Goal: Information Seeking & Learning: Learn about a topic

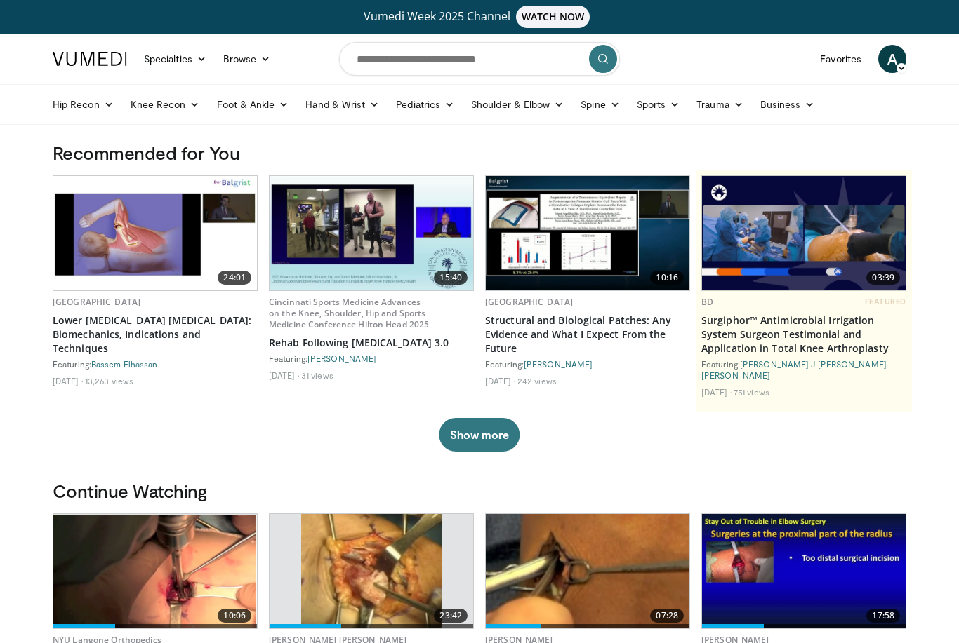
click at [840, 60] on link "Favorites" at bounding box center [840, 59] width 58 height 28
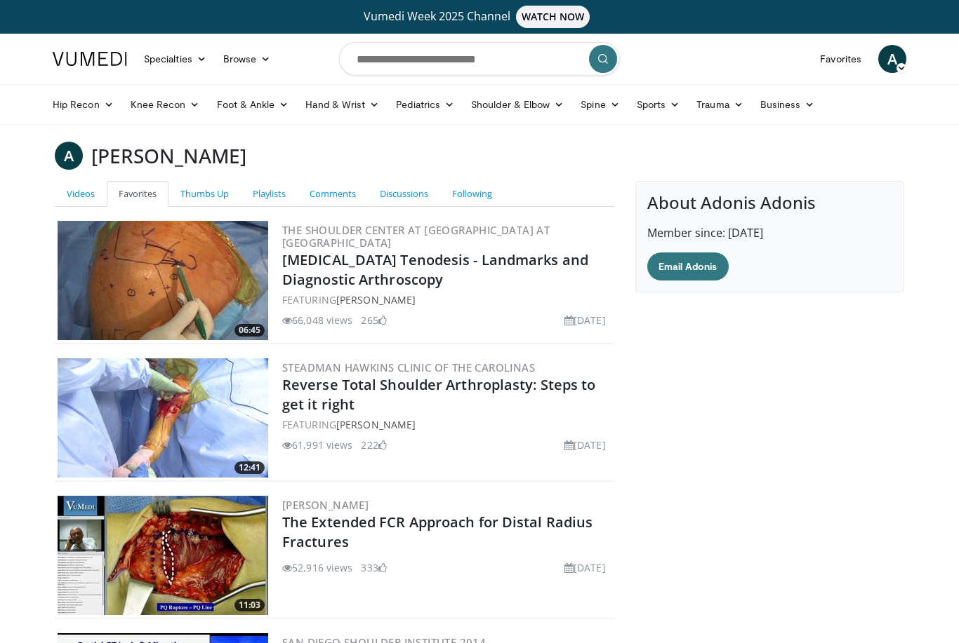
click at [73, 112] on link "Hip Recon" at bounding box center [83, 105] width 78 height 28
click at [134, 136] on link "Hip Arthroplasty" at bounding box center [128, 137] width 167 height 22
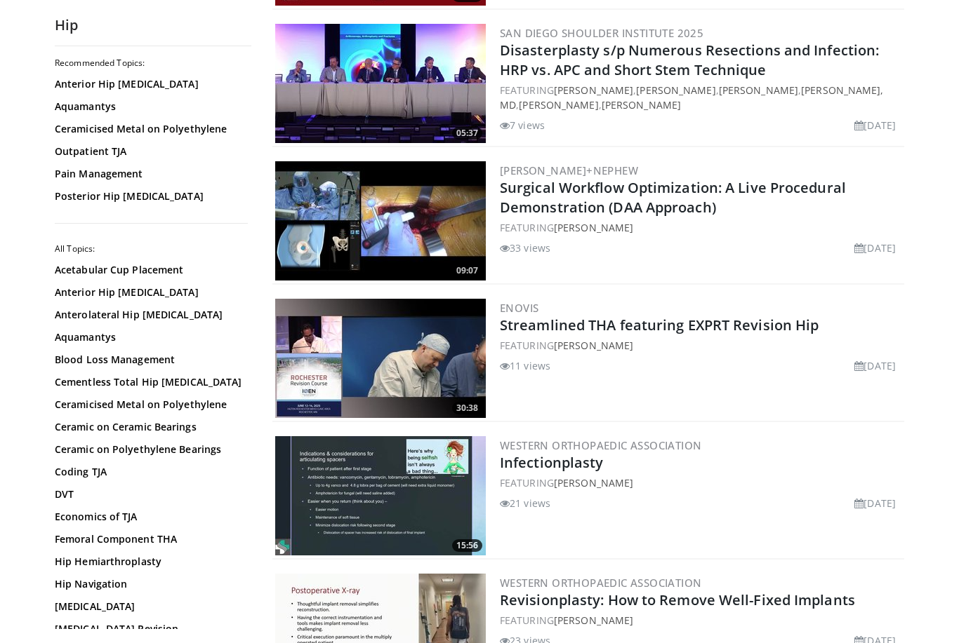
scroll to position [1450, 0]
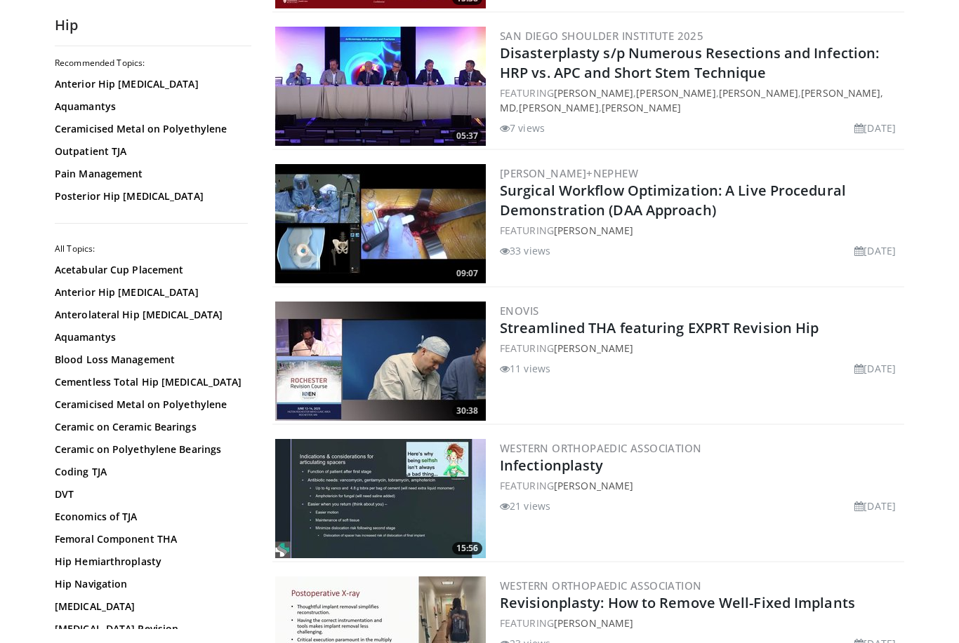
click at [138, 276] on link "Acetabular Cup Placement" at bounding box center [149, 270] width 189 height 14
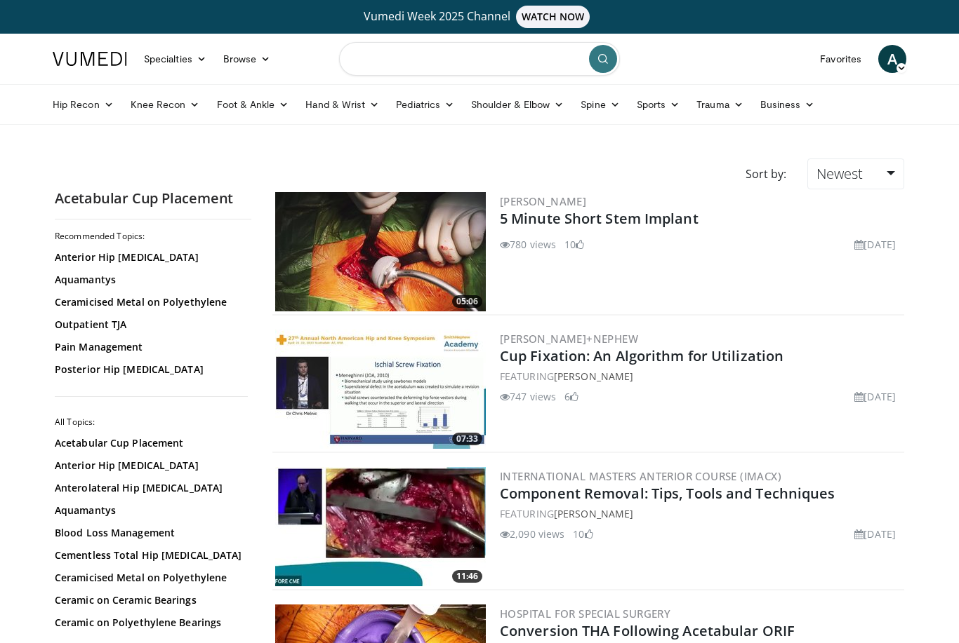
click at [436, 67] on input "Search topics, interventions" at bounding box center [479, 59] width 281 height 34
type input "*"
type input "**********"
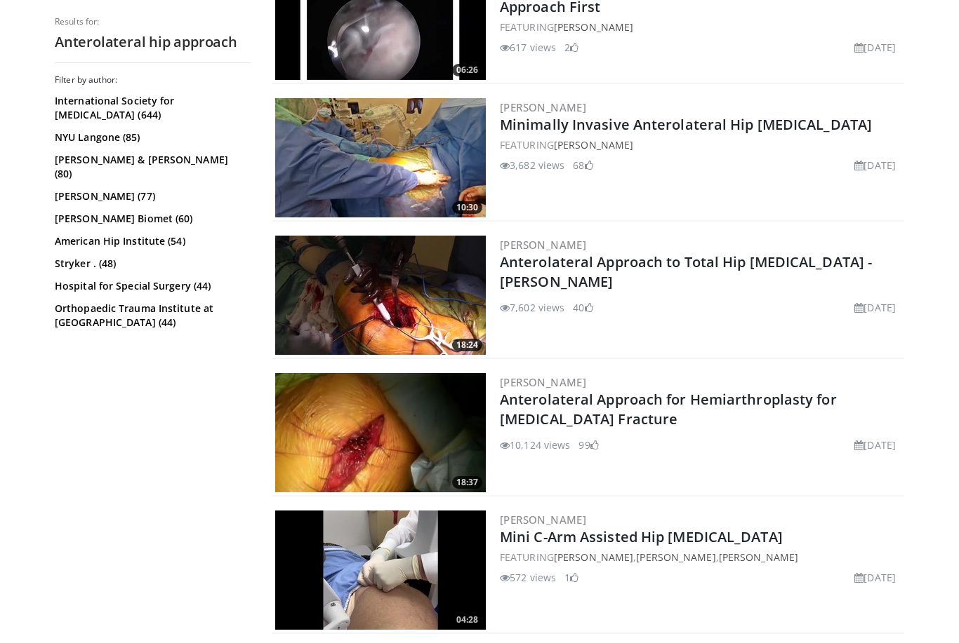
scroll to position [497, 0]
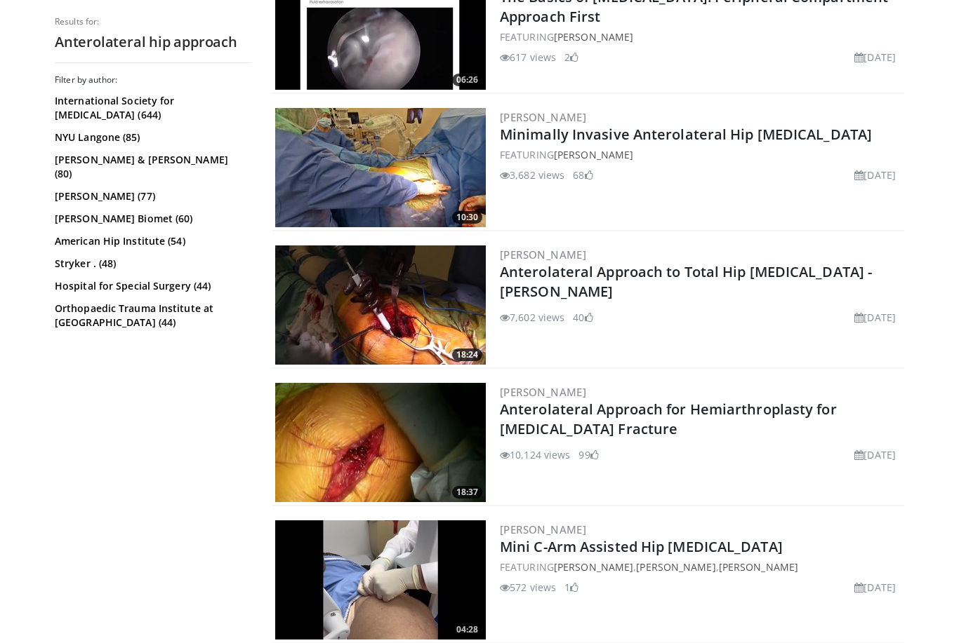
click at [380, 328] on img at bounding box center [380, 305] width 211 height 119
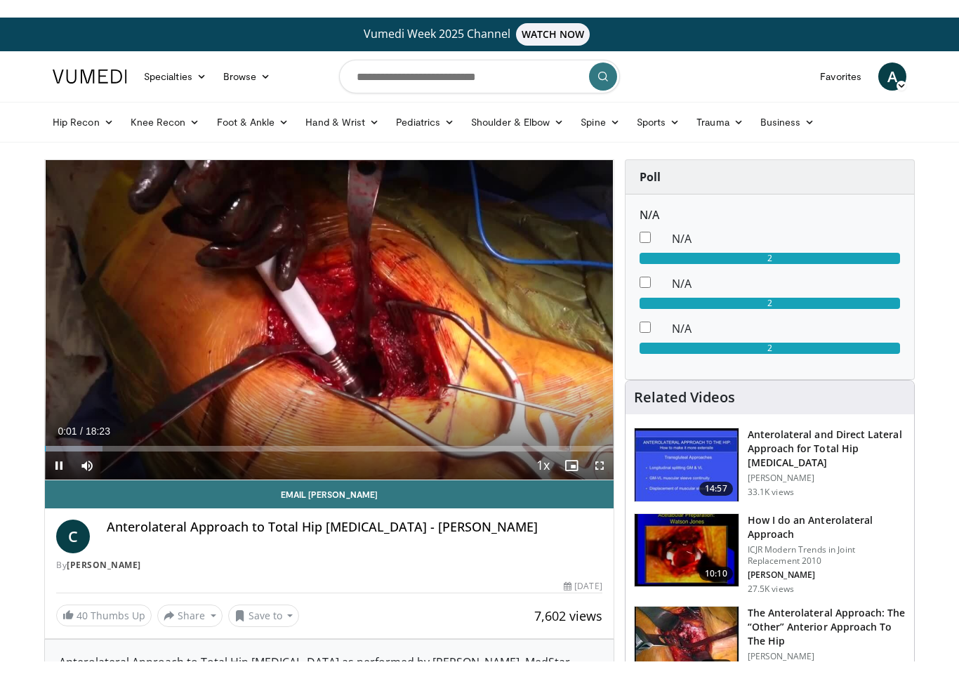
scroll to position [17, 0]
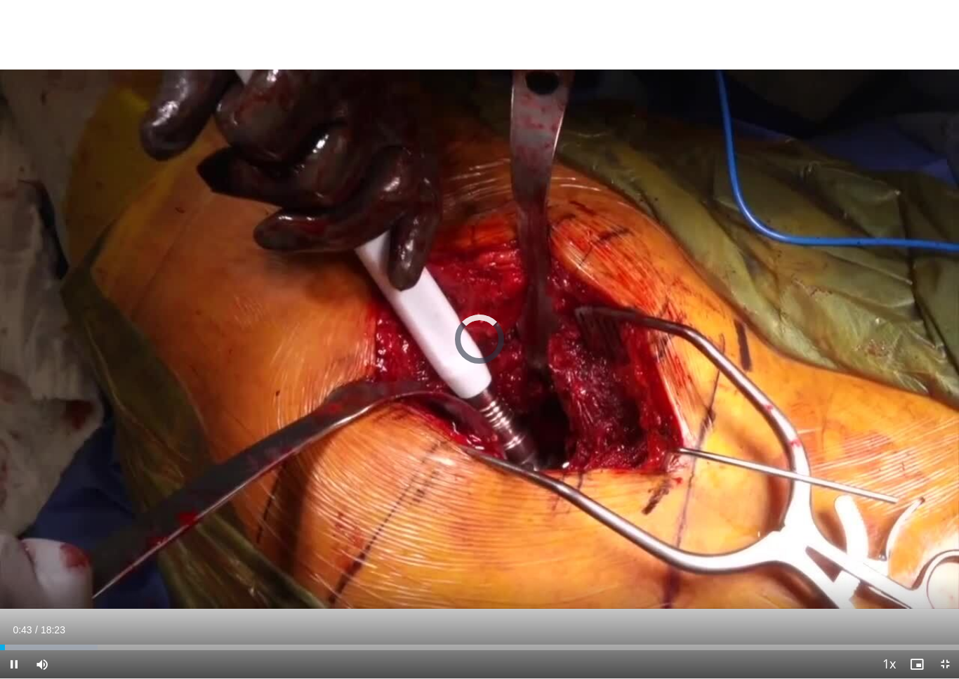
click at [40, 643] on div "Progress Bar" at bounding box center [49, 647] width 98 height 6
click at [25, 643] on div "Progress Bar" at bounding box center [62, 647] width 94 height 6
click at [375, 523] on div "10 seconds Tap to unmute" at bounding box center [479, 339] width 959 height 678
click at [235, 643] on div "Progress Bar" at bounding box center [235, 647] width 103 height 6
click at [262, 643] on div "Progress Bar" at bounding box center [250, 647] width 92 height 6
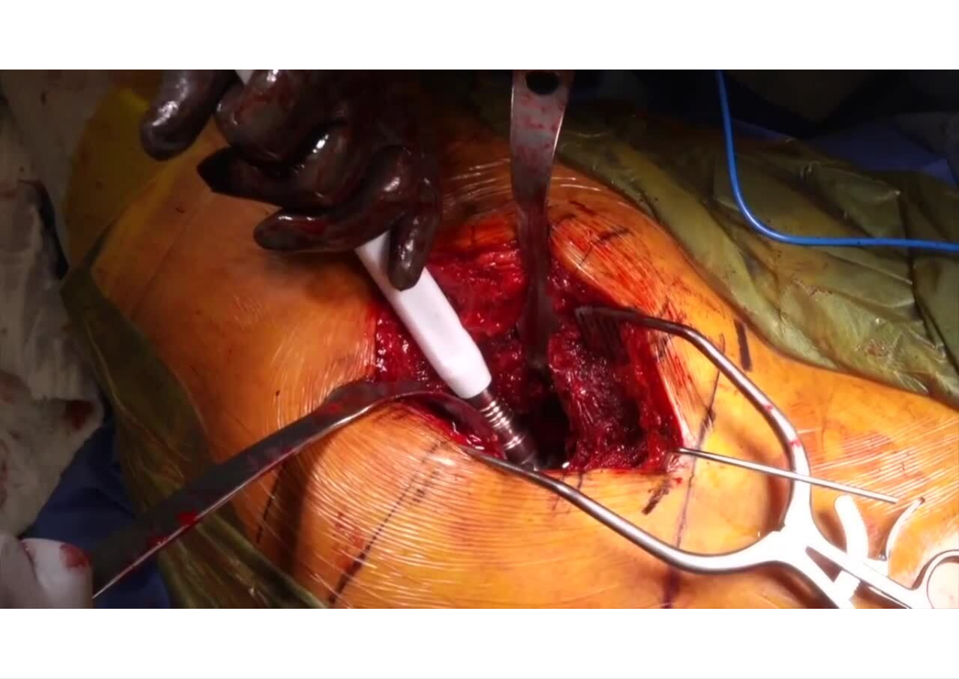
click at [339, 549] on div "10 seconds Tap to unmute" at bounding box center [479, 339] width 959 height 678
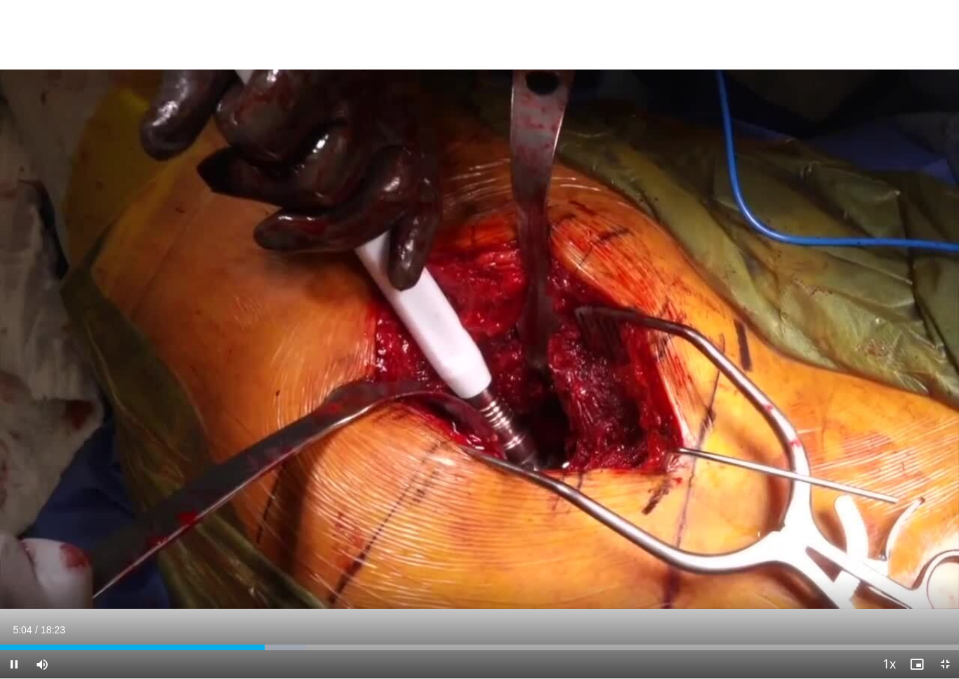
click at [265, 643] on div "Progress Bar" at bounding box center [132, 647] width 265 height 6
click at [357, 533] on div "10 seconds Tap to unmute" at bounding box center [479, 339] width 959 height 678
click at [544, 533] on div "10 seconds Tap to unmute" at bounding box center [479, 339] width 959 height 678
click at [484, 554] on div "10 seconds Tap to unmute" at bounding box center [479, 339] width 959 height 678
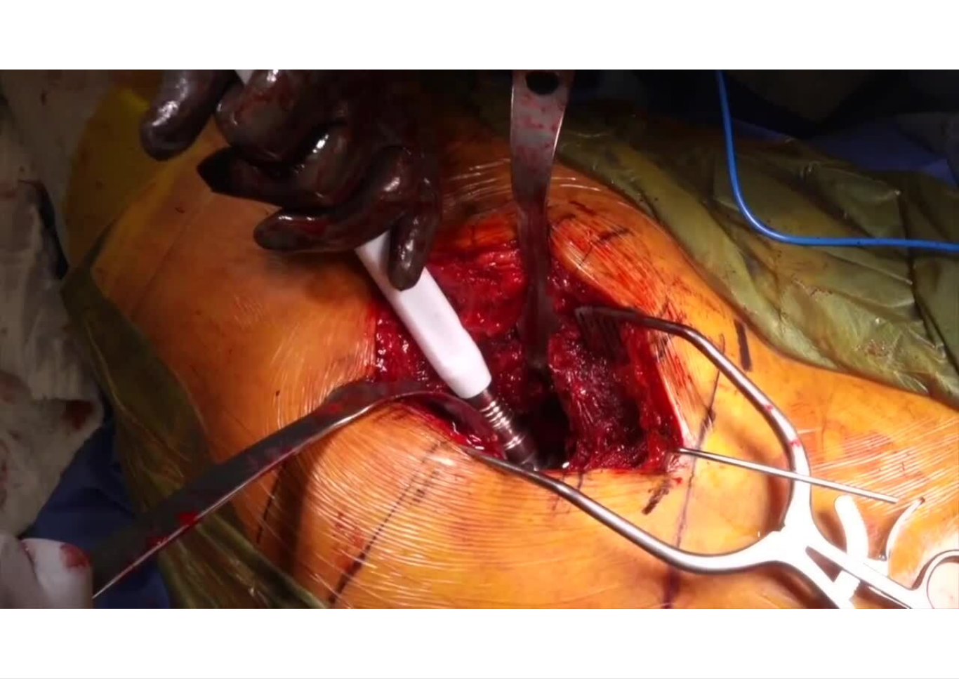
click at [815, 519] on div "10 seconds Tap to unmute" at bounding box center [479, 339] width 959 height 678
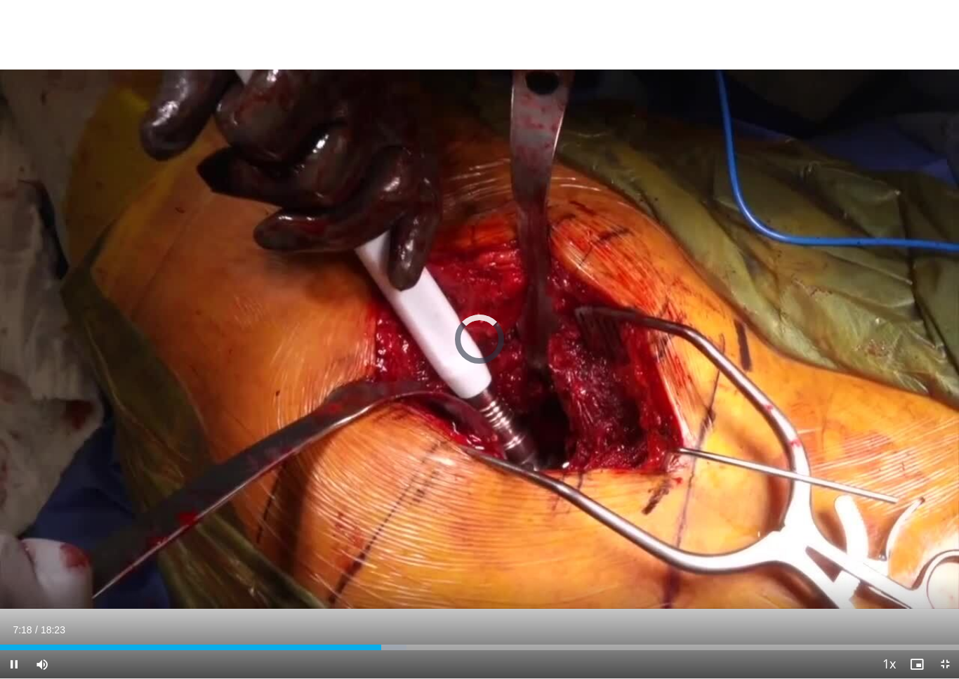
click at [381, 643] on div "Progress Bar" at bounding box center [346, 647] width 119 height 6
click at [420, 643] on div "Loaded : 42.62%" at bounding box center [479, 647] width 959 height 6
click at [443, 643] on div "Loaded : 42.81%" at bounding box center [479, 647] width 959 height 6
click at [422, 641] on div "Loaded : 42.81%" at bounding box center [479, 642] width 959 height 13
click at [491, 538] on div "10 seconds Tap to unmute" at bounding box center [479, 339] width 959 height 678
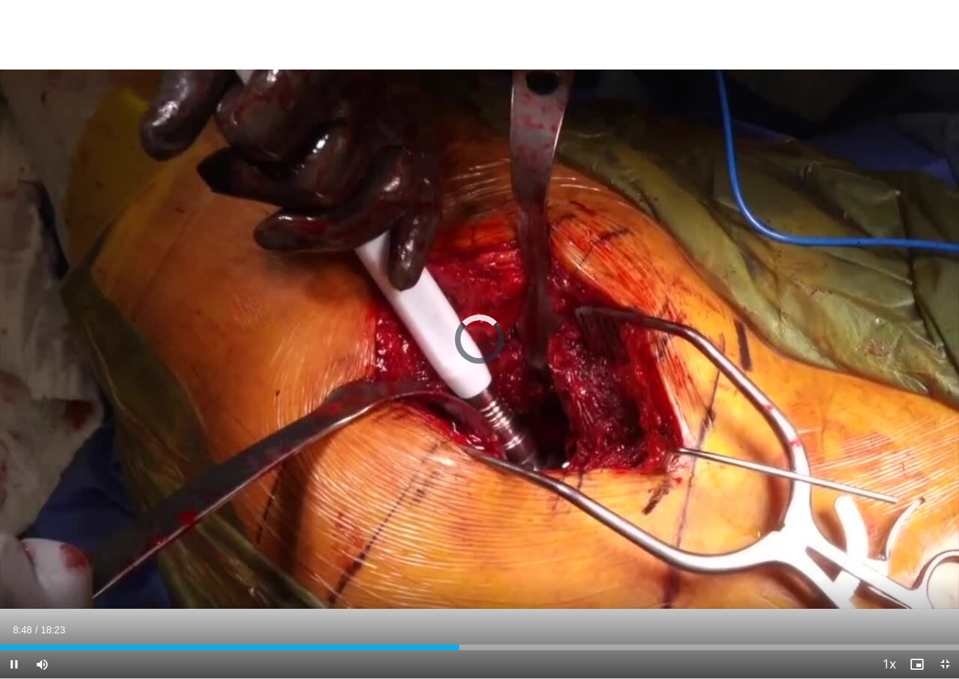
click at [460, 639] on div "Loaded : 46.79%" at bounding box center [479, 642] width 959 height 13
click at [515, 566] on div "10 seconds Tap to unmute" at bounding box center [479, 339] width 959 height 678
click at [495, 643] on div "Loaded : 48.05%" at bounding box center [479, 647] width 959 height 6
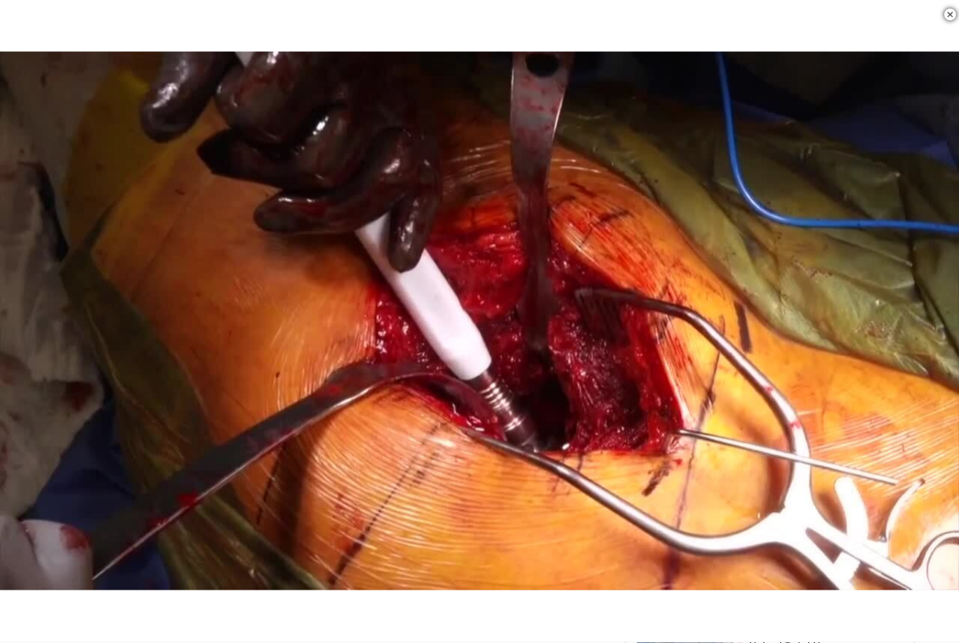
scroll to position [309, 0]
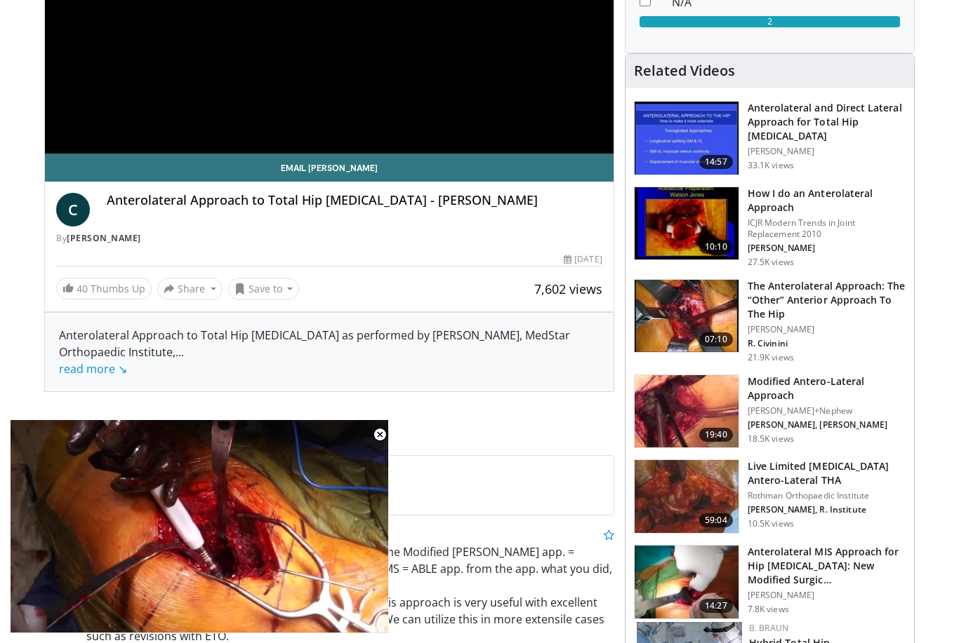
click at [716, 324] on img at bounding box center [686, 316] width 104 height 73
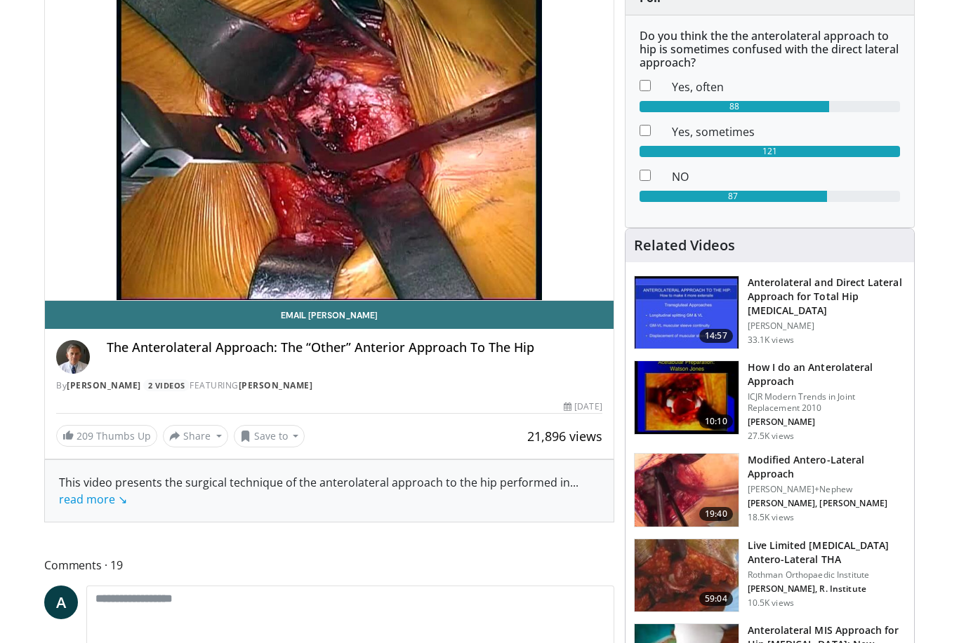
scroll to position [166, 0]
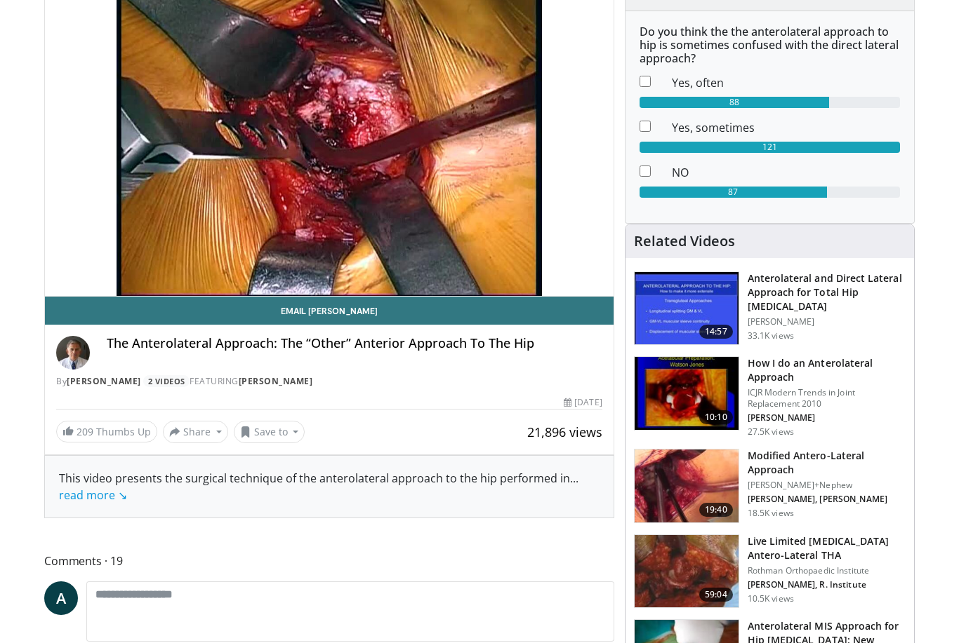
click at [709, 497] on img at bounding box center [686, 486] width 104 height 73
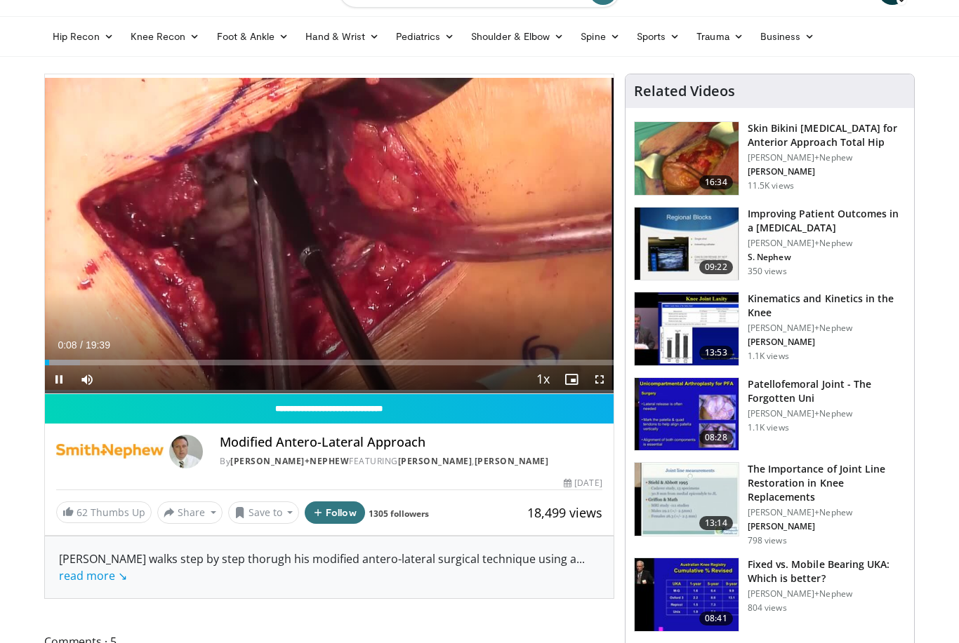
scroll to position [60, 0]
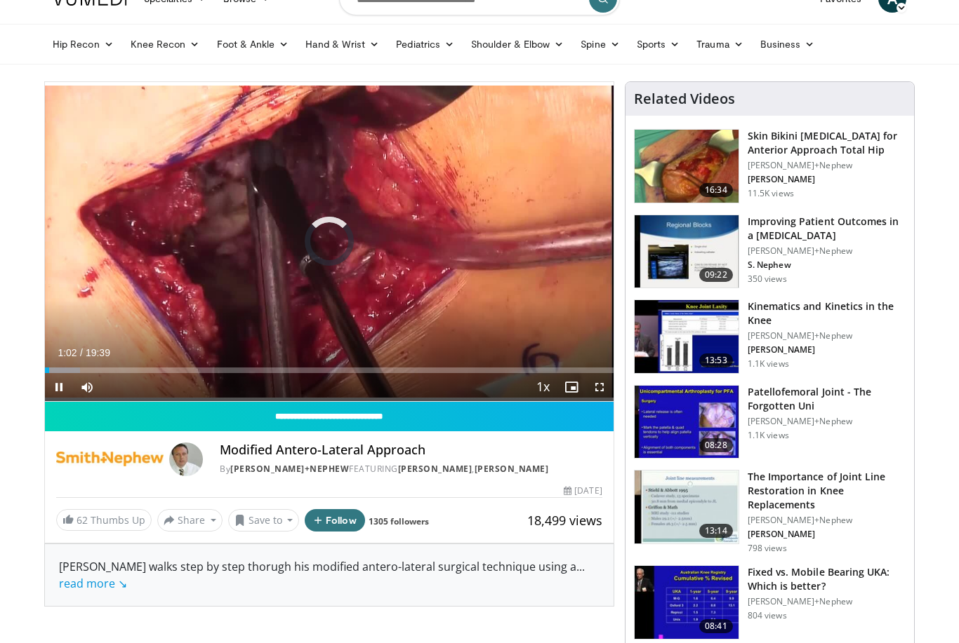
click at [49, 371] on div "Progress Bar" at bounding box center [47, 371] width 4 height 6
click at [99, 319] on div "10 seconds Tap to unmute" at bounding box center [329, 241] width 568 height 319
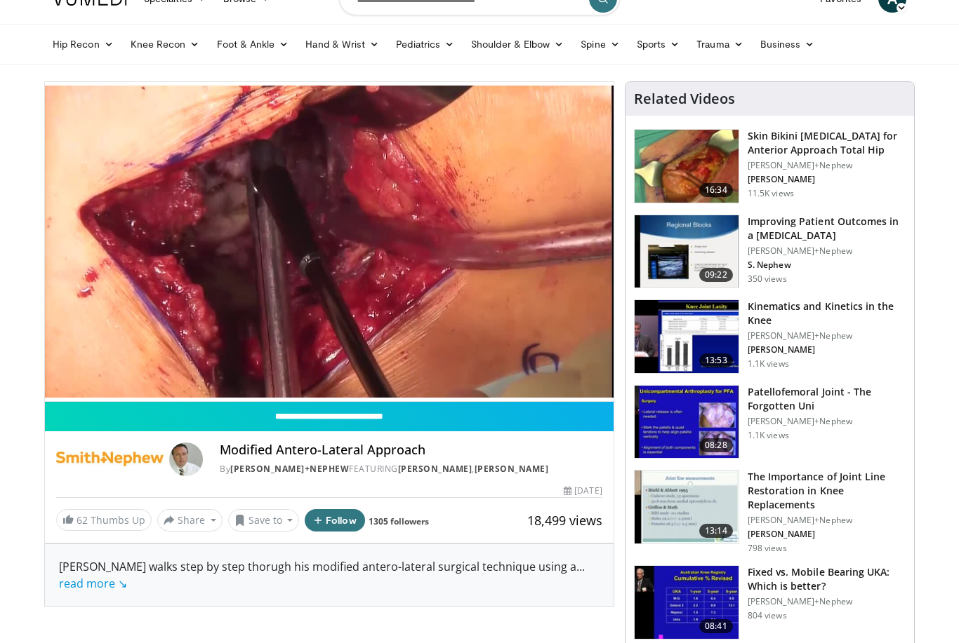
click at [521, 316] on div "10 seconds Tap to unmute" at bounding box center [329, 241] width 568 height 319
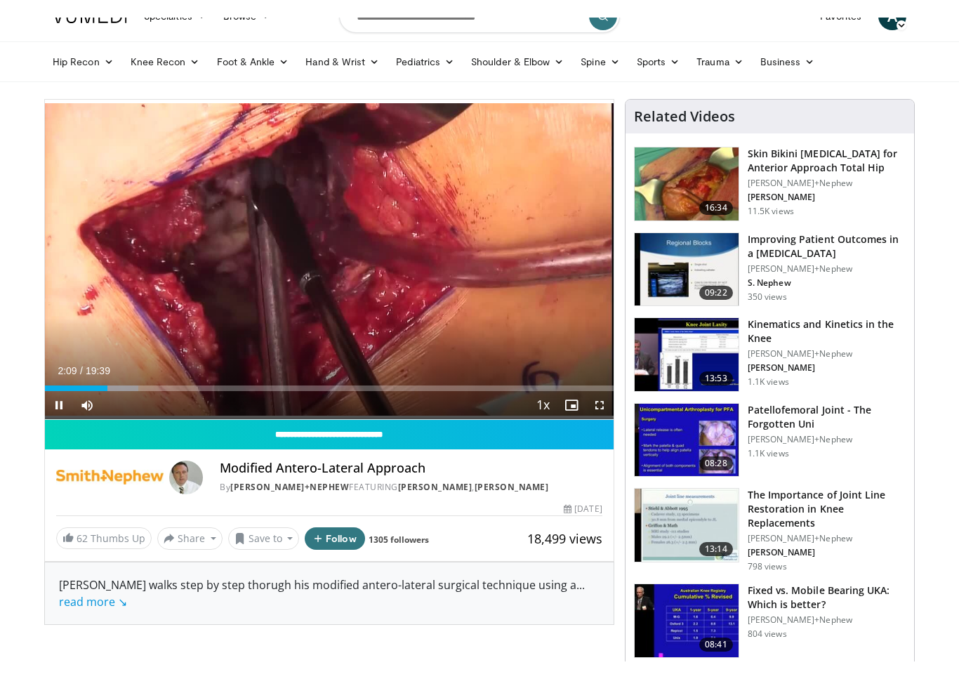
scroll to position [17, 0]
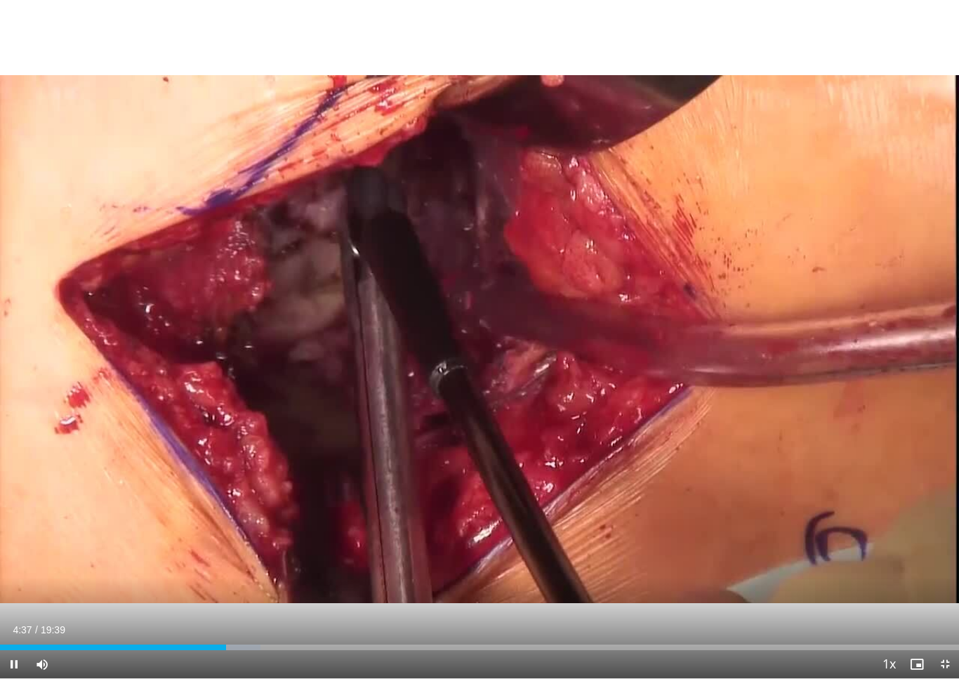
click at [84, 267] on div "10 seconds Tap to unmute" at bounding box center [479, 339] width 959 height 678
click at [362, 554] on div "10 seconds Tap to unmute" at bounding box center [479, 339] width 959 height 678
click at [259, 643] on div "Progress Bar" at bounding box center [250, 647] width 81 height 6
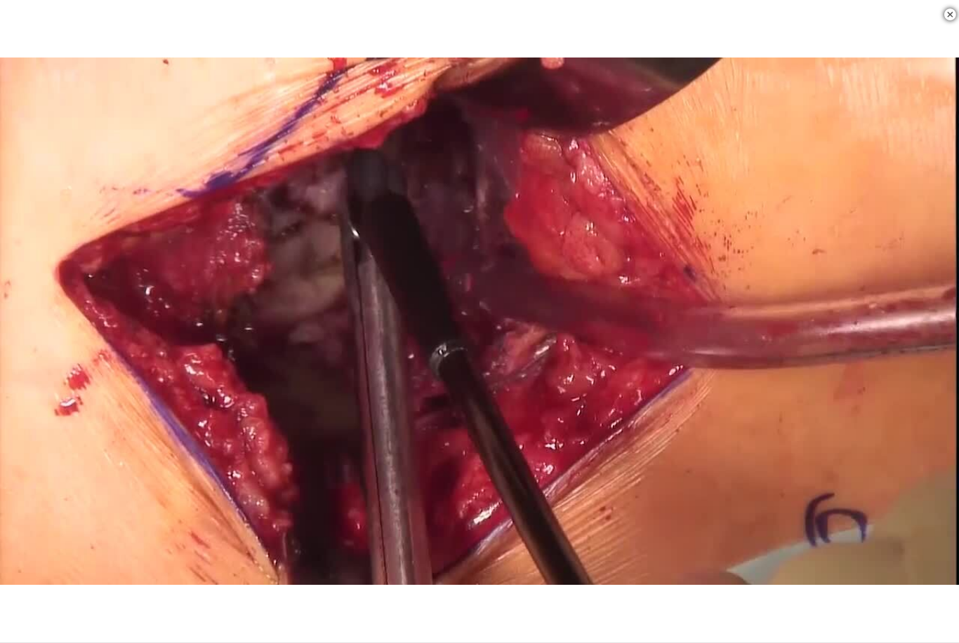
scroll to position [1295, 0]
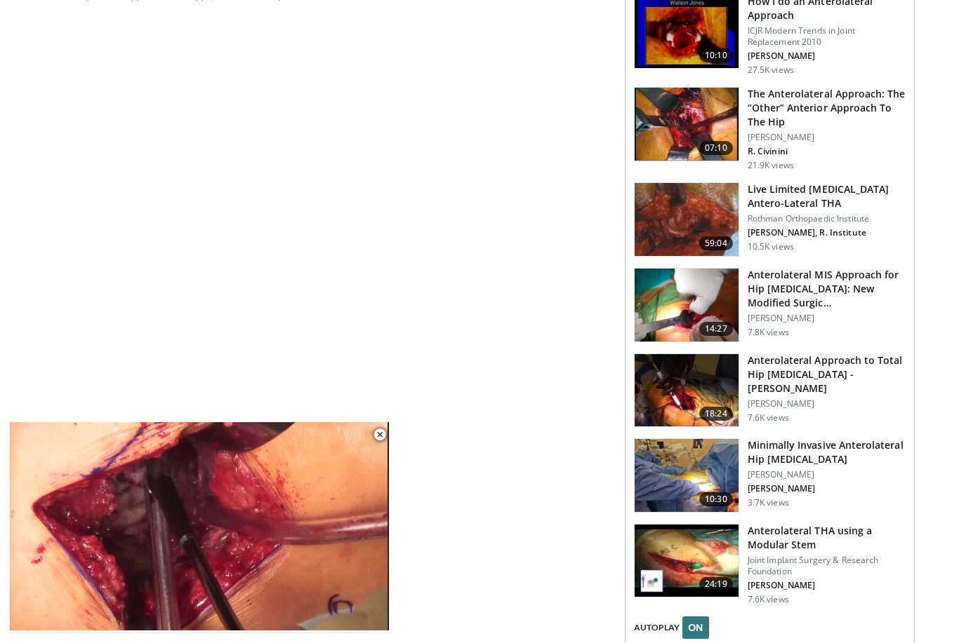
click at [691, 402] on img at bounding box center [686, 390] width 104 height 73
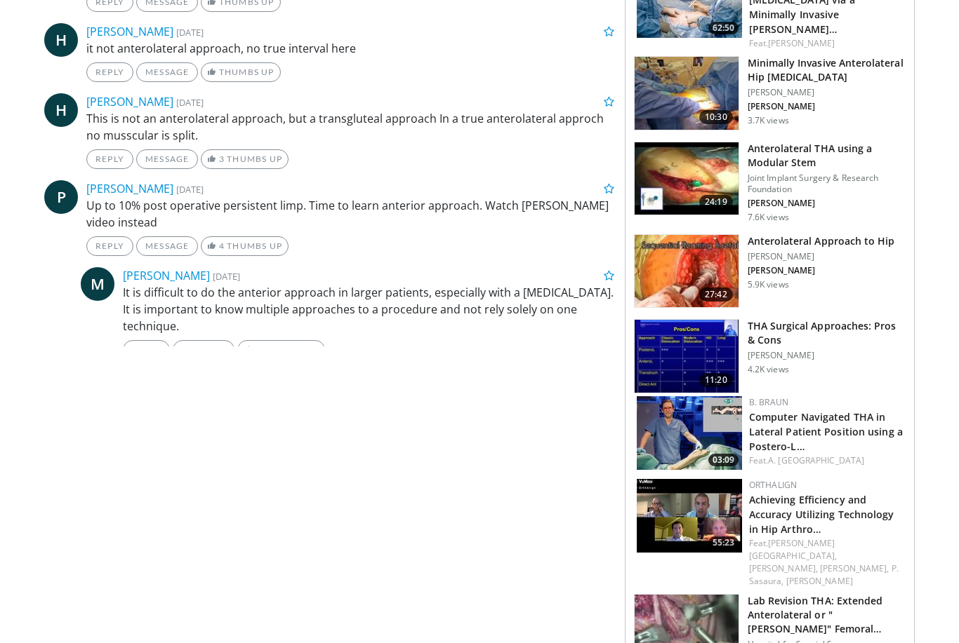
scroll to position [968, 0]
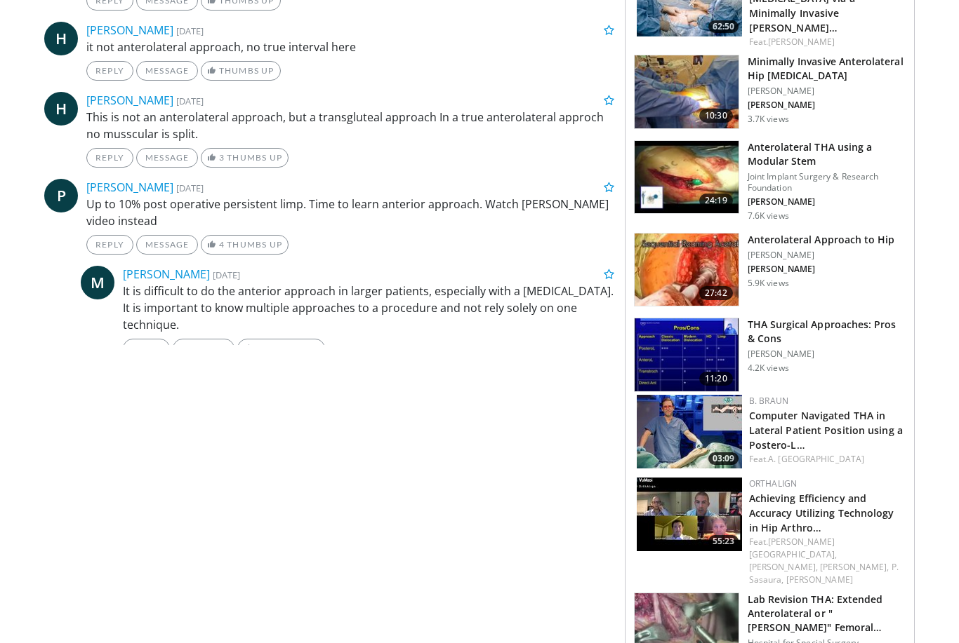
click at [704, 354] on img at bounding box center [686, 355] width 104 height 73
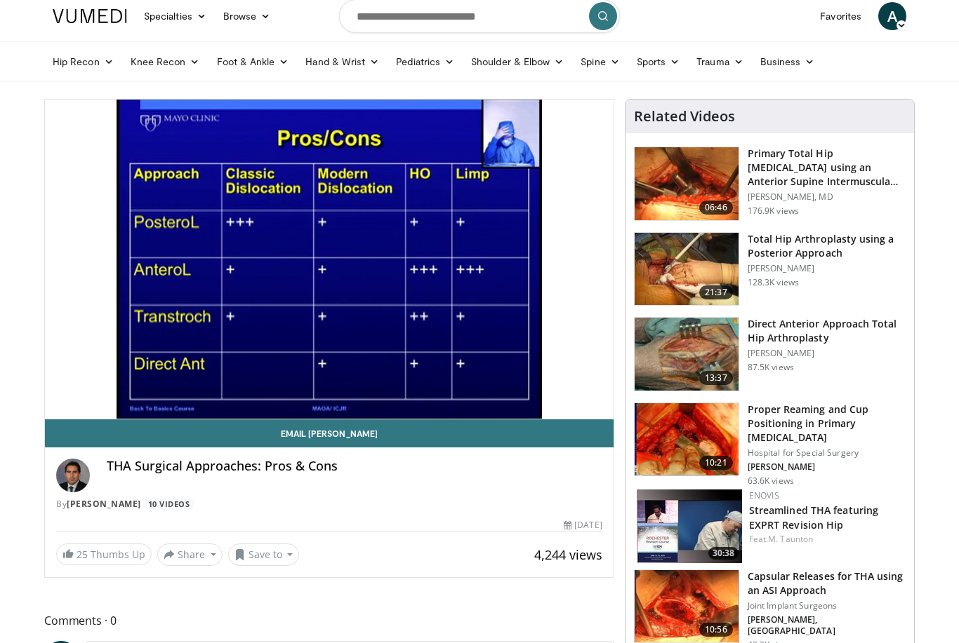
scroll to position [43, 0]
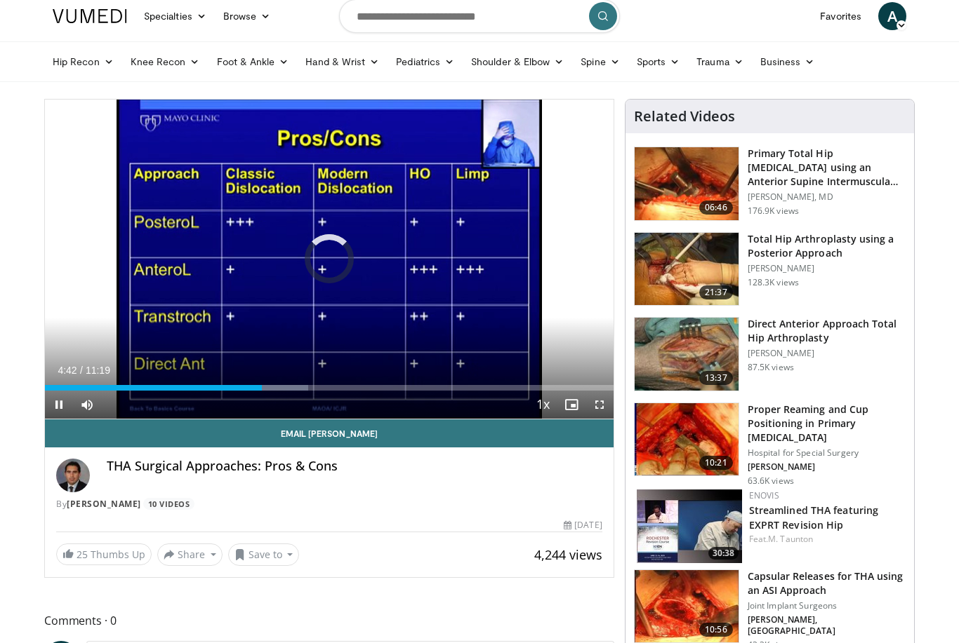
click at [281, 380] on div "Loaded : 46.36%" at bounding box center [329, 384] width 568 height 13
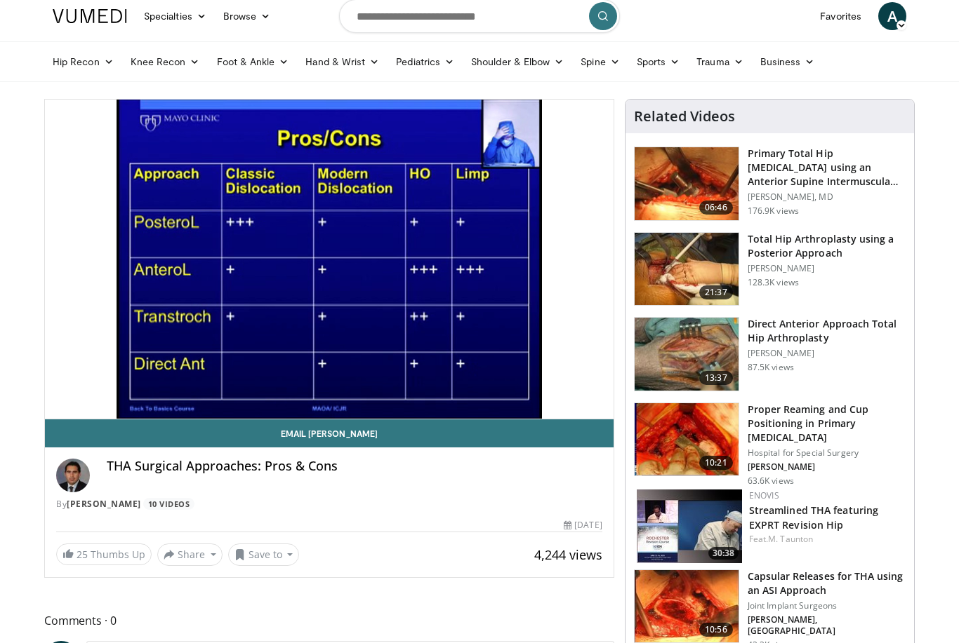
click at [573, 340] on div "10 seconds Tap to unmute" at bounding box center [329, 259] width 568 height 319
click at [729, 451] on img at bounding box center [686, 439] width 104 height 73
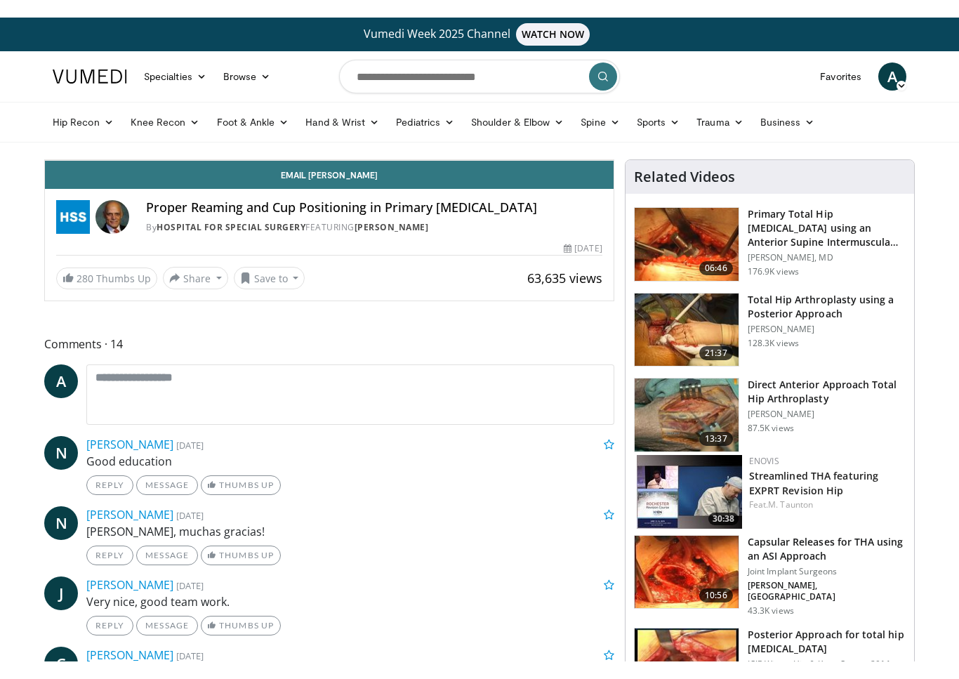
scroll to position [17, 0]
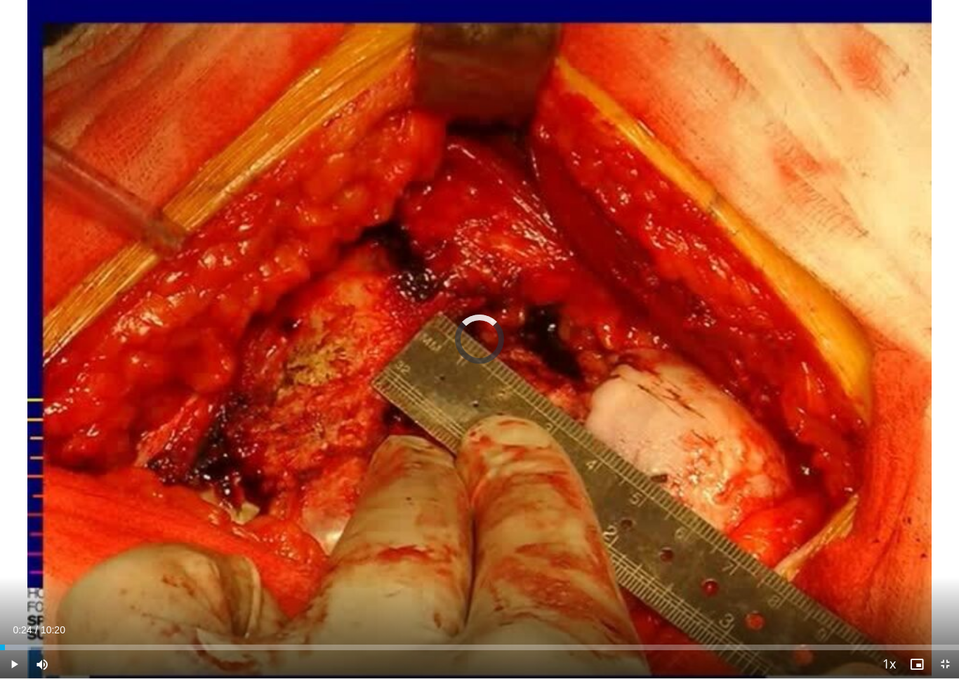
click at [38, 643] on div "Loaded : 3.22%" at bounding box center [479, 647] width 959 height 6
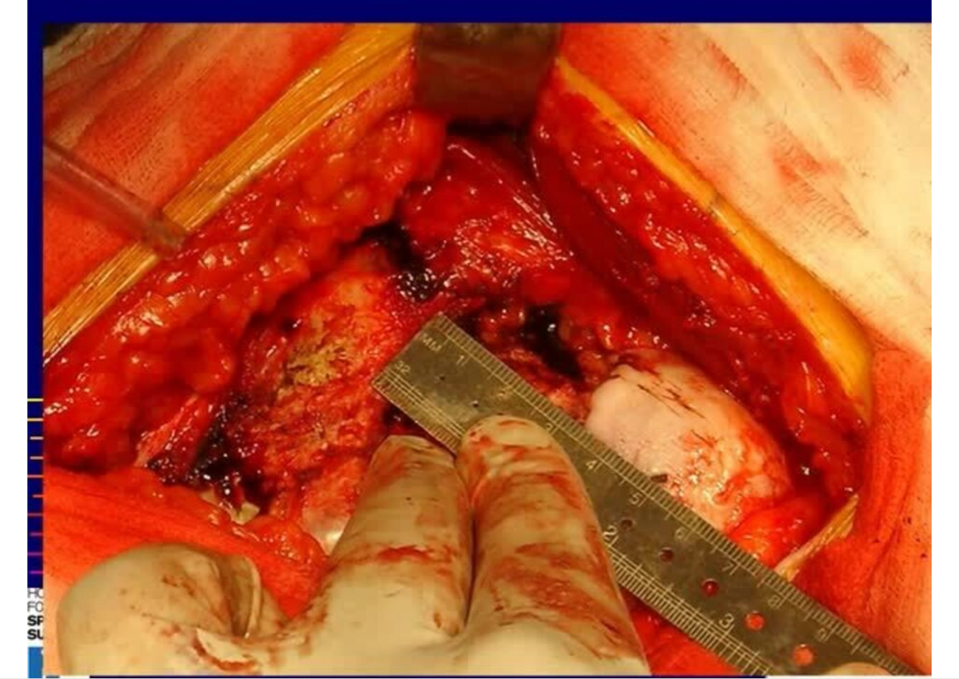
click at [88, 643] on div "10 seconds Tap to unmute" at bounding box center [479, 339] width 959 height 678
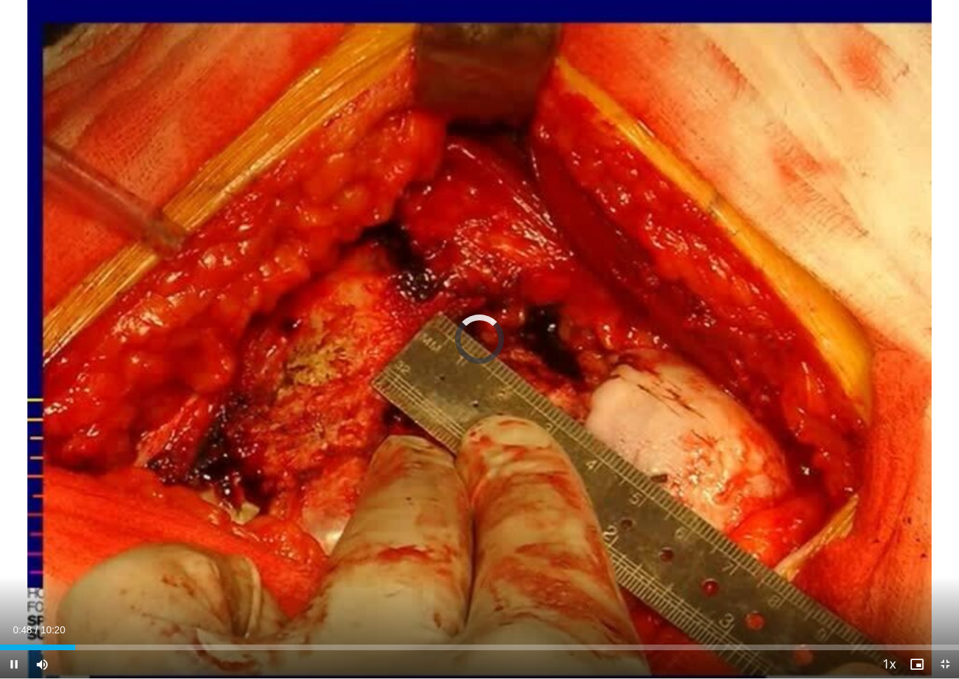
click at [76, 643] on div "Loaded : 6.43%" at bounding box center [479, 647] width 959 height 6
click at [260, 643] on div "Progress Bar" at bounding box center [200, 647] width 298 height 6
click at [397, 545] on div "10 seconds Tap to unmute" at bounding box center [479, 339] width 959 height 678
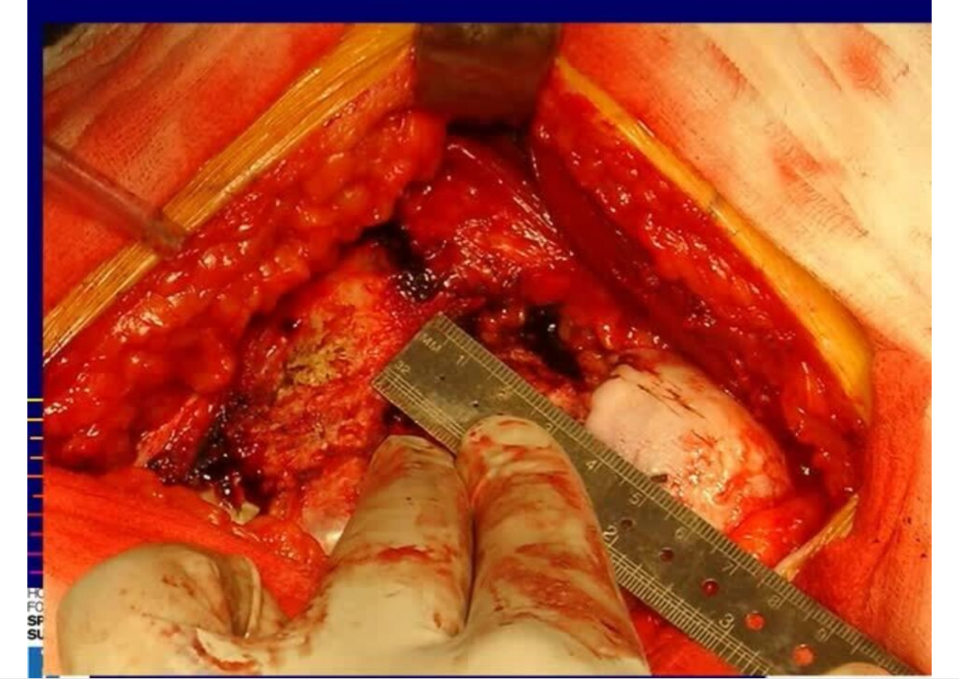
click at [311, 643] on div "Progress Bar" at bounding box center [203, 675] width 305 height 6
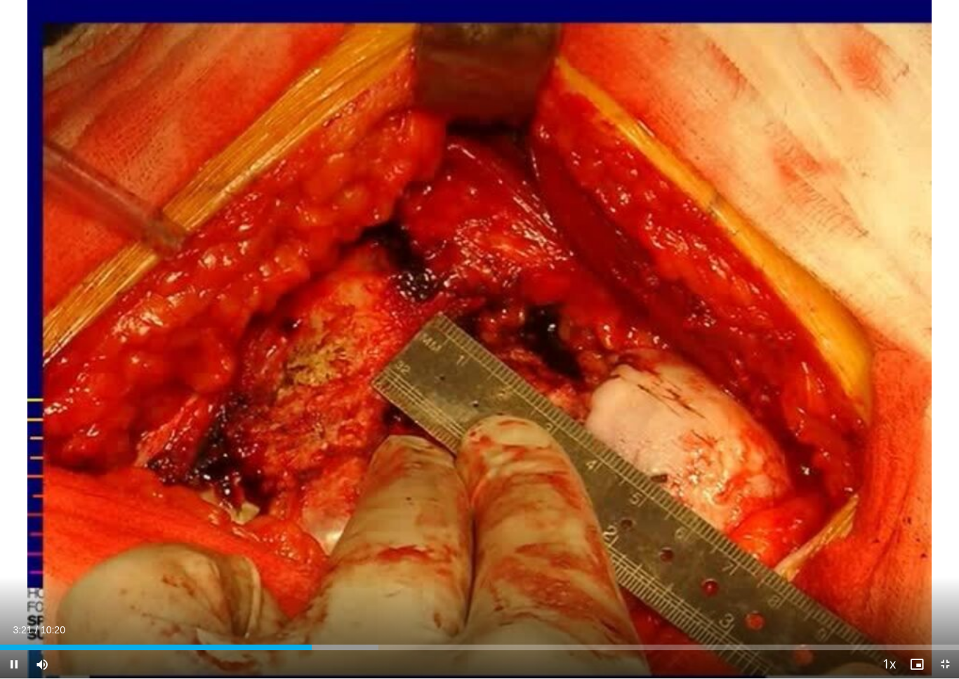
click at [345, 643] on div "Progress Bar" at bounding box center [260, 647] width 236 height 6
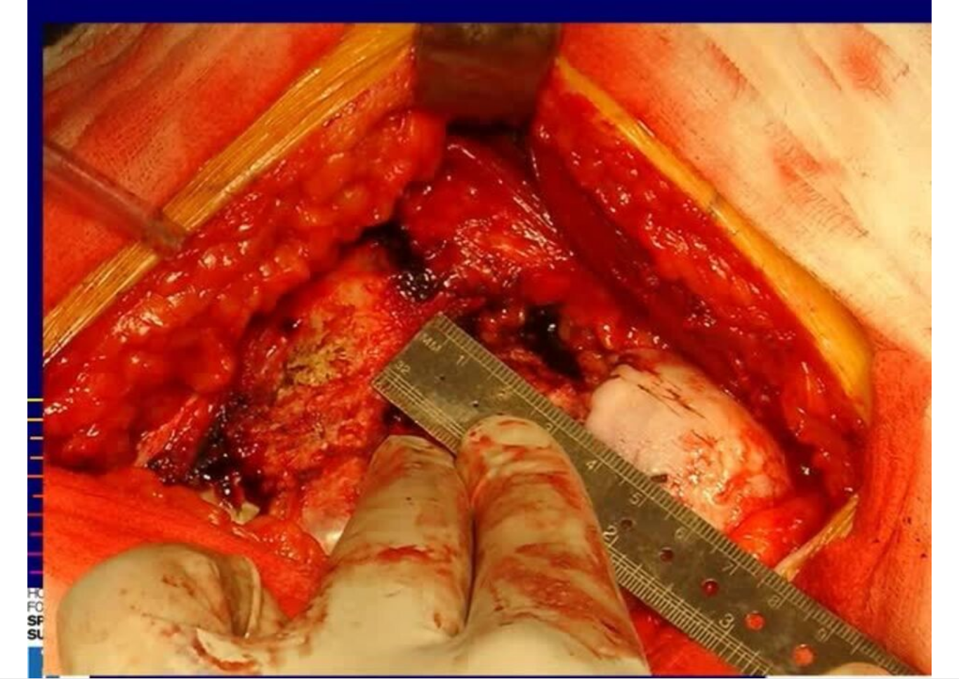
click at [394, 577] on div "10 seconds Tap to unmute" at bounding box center [479, 339] width 959 height 678
click at [430, 566] on div "10 seconds Tap to unmute" at bounding box center [479, 339] width 959 height 678
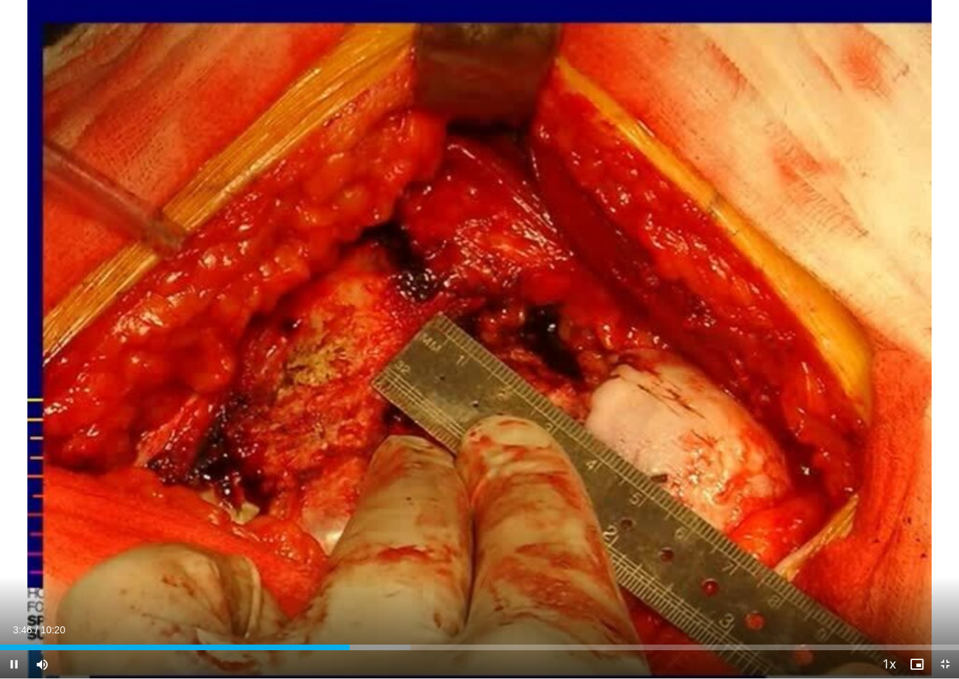
click at [383, 643] on div "Progress Bar" at bounding box center [297, 647] width 225 height 6
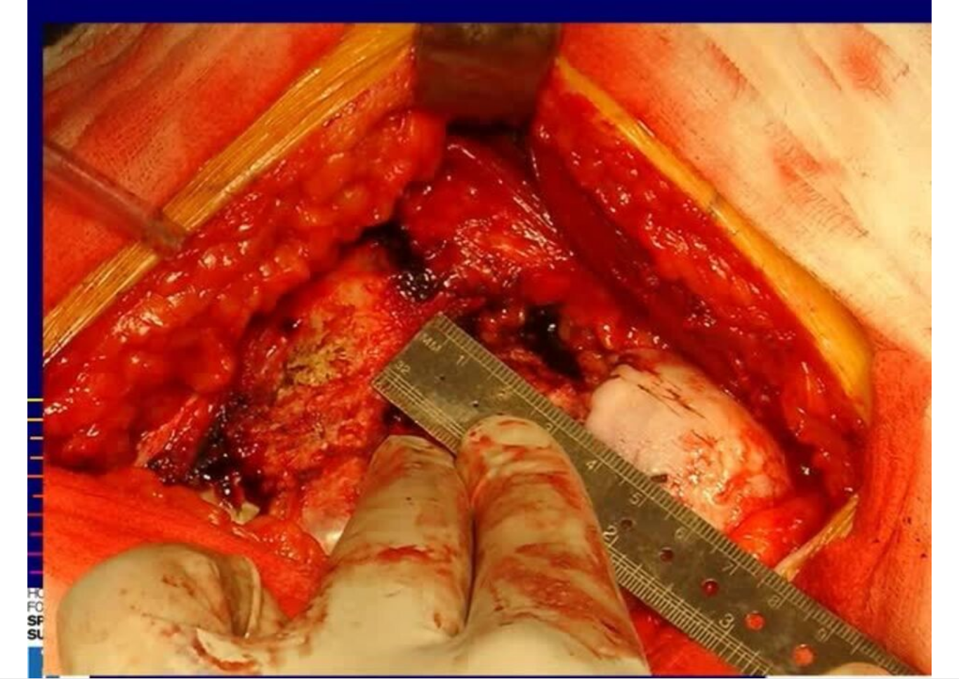
click at [456, 488] on div "10 seconds Tap to unmute" at bounding box center [479, 339] width 959 height 678
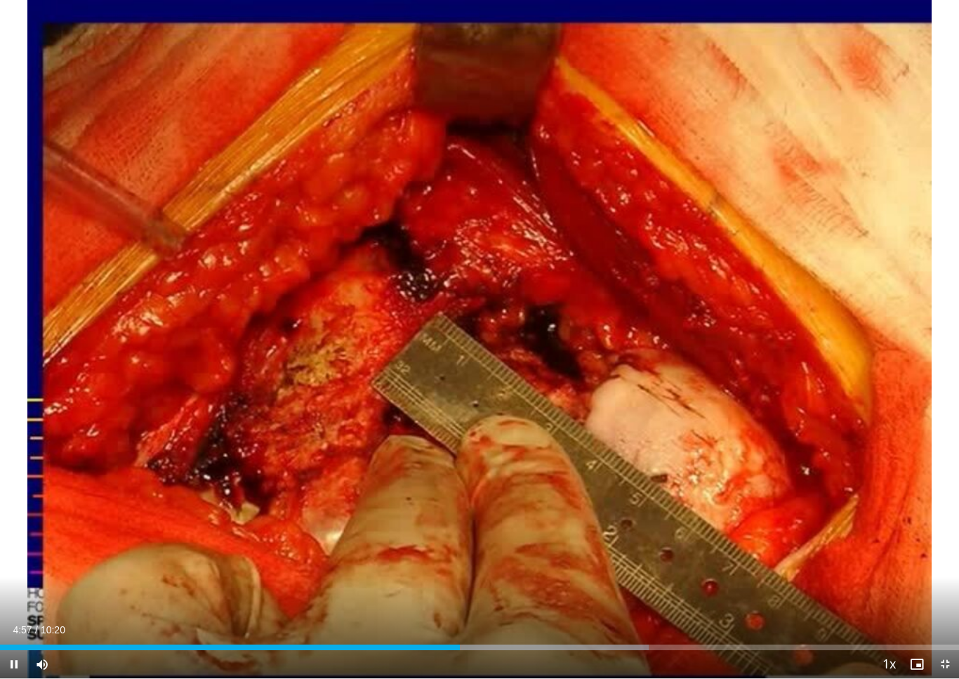
click at [366, 643] on div "Progress Bar" at bounding box center [230, 647] width 460 height 6
click at [398, 639] on div "Loaded : 0.00%" at bounding box center [479, 642] width 959 height 13
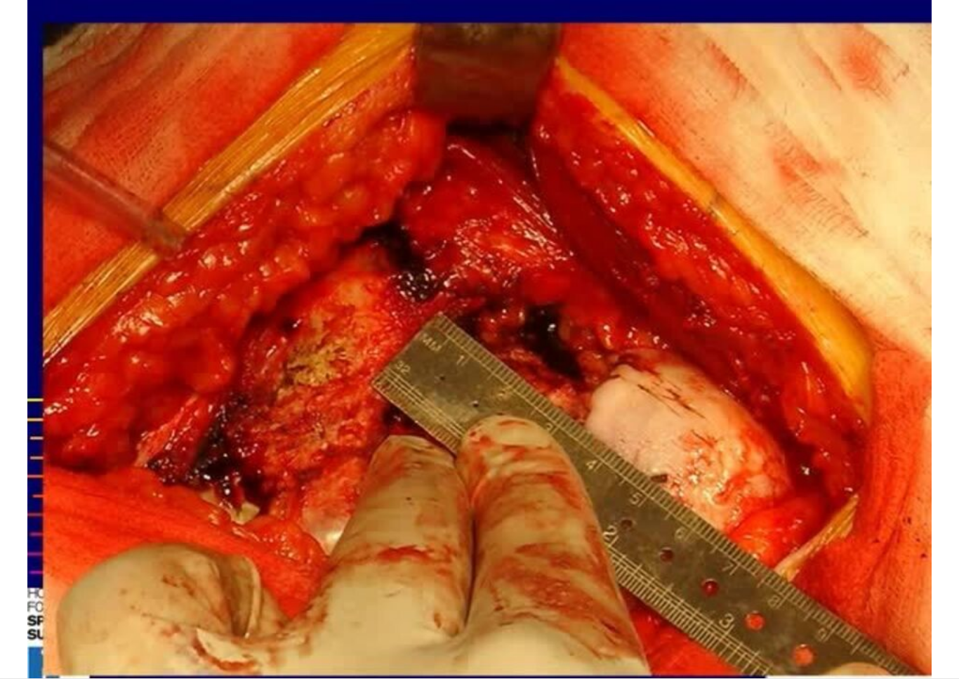
click at [453, 514] on div "10 seconds Tap to unmute" at bounding box center [479, 339] width 959 height 678
click at [537, 502] on div "10 seconds Tap to unmute" at bounding box center [479, 339] width 959 height 678
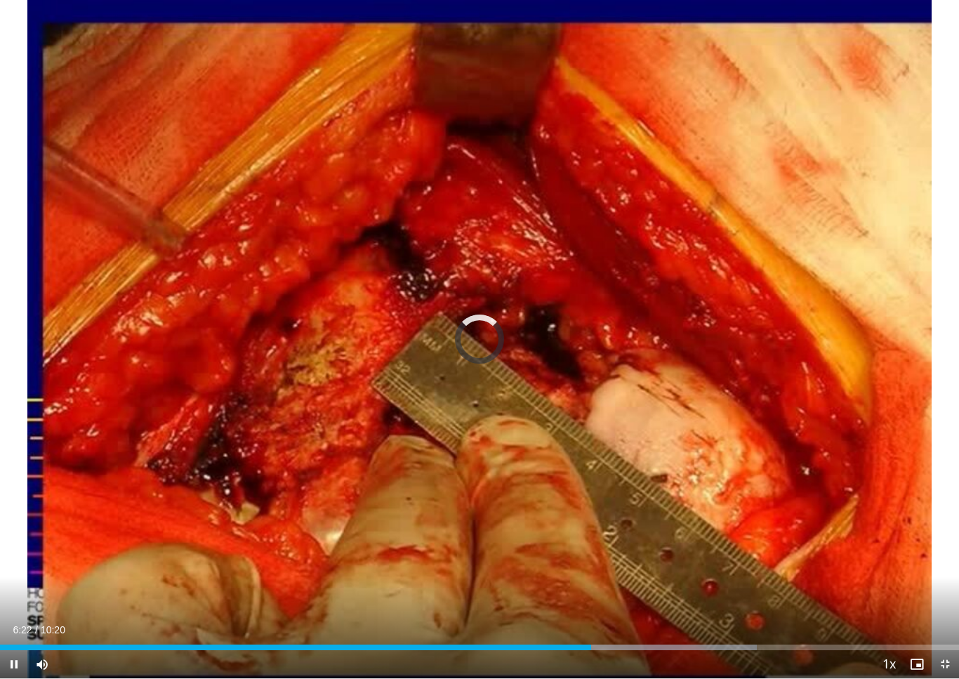
click at [591, 636] on div "Loaded : 78.94%" at bounding box center [479, 642] width 959 height 13
click at [629, 643] on div "Progress Bar" at bounding box center [609, 647] width 420 height 6
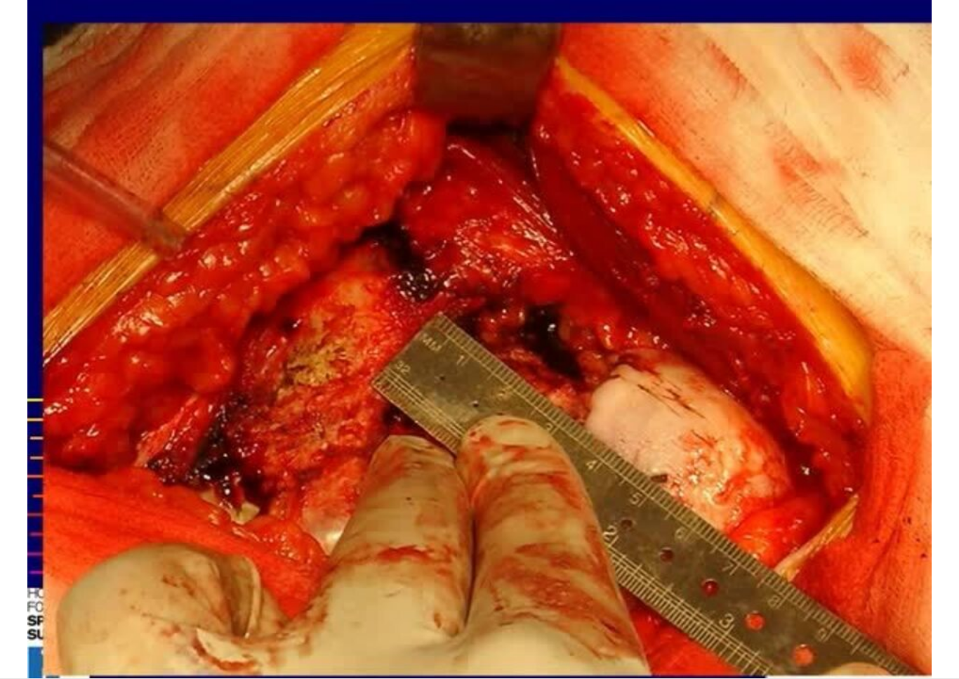
click at [678, 567] on div "10 seconds Tap to unmute" at bounding box center [479, 339] width 959 height 678
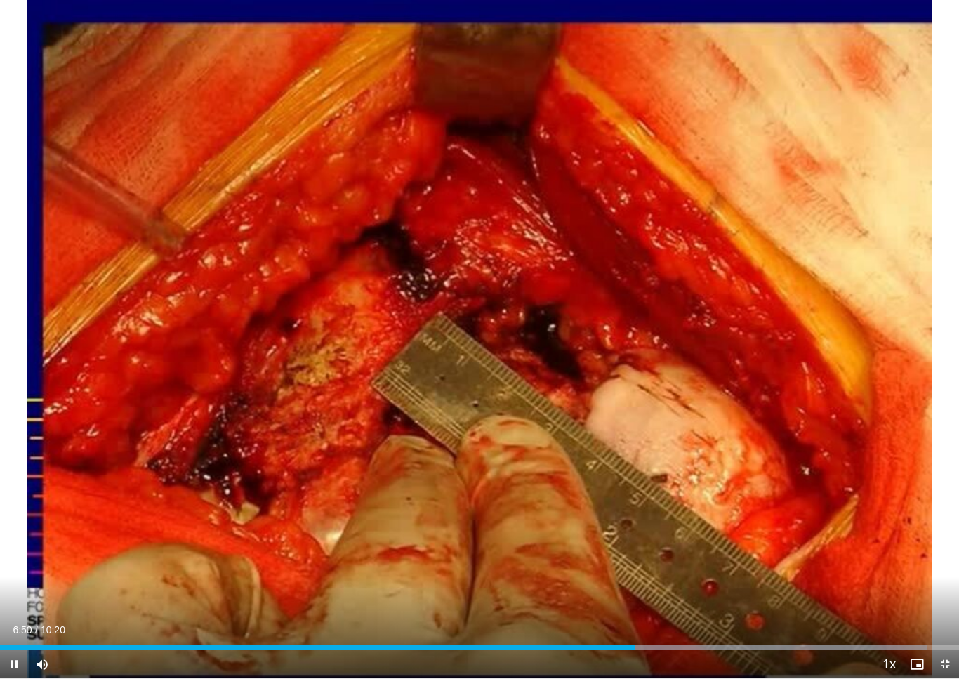
click at [666, 643] on div "Progress Bar" at bounding box center [692, 647] width 469 height 6
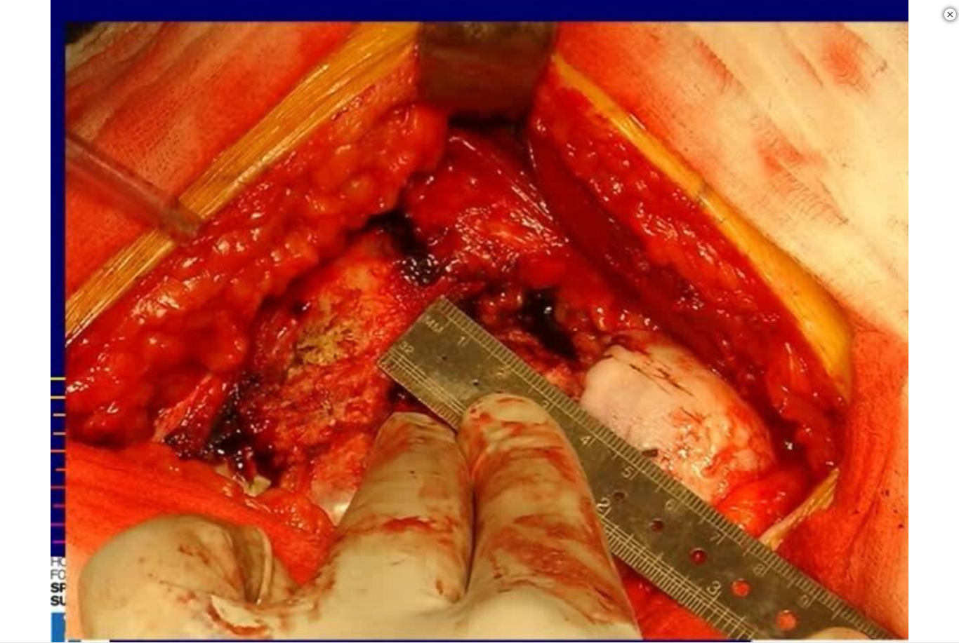
scroll to position [339, 0]
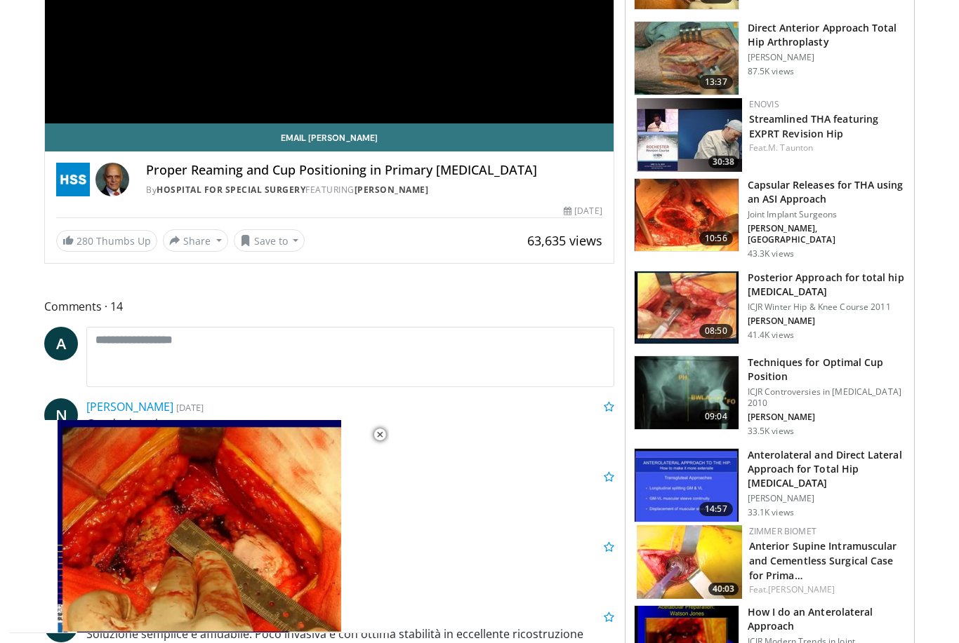
click at [688, 383] on img at bounding box center [686, 392] width 104 height 73
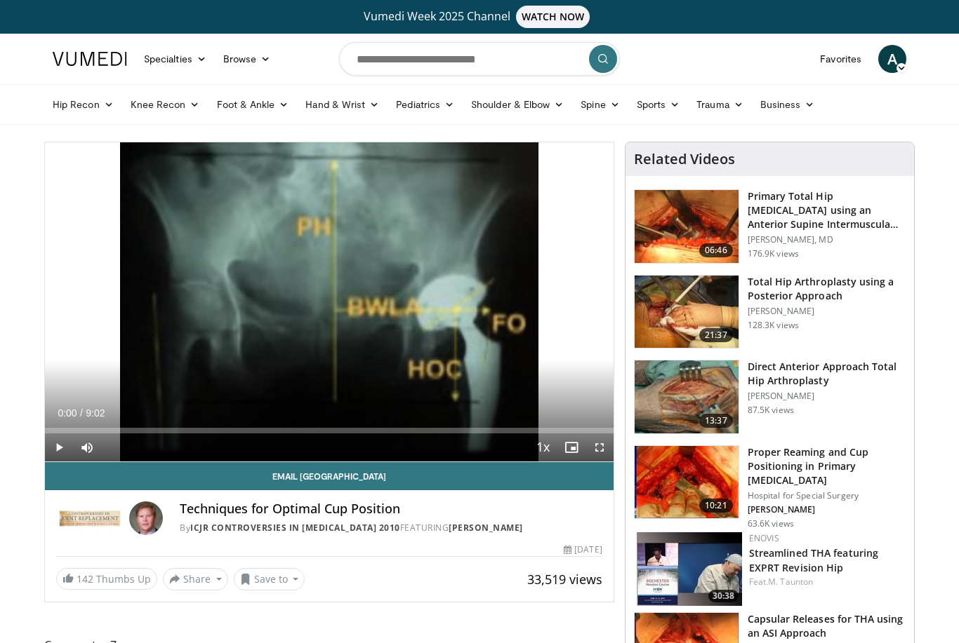
scroll to position [17, 0]
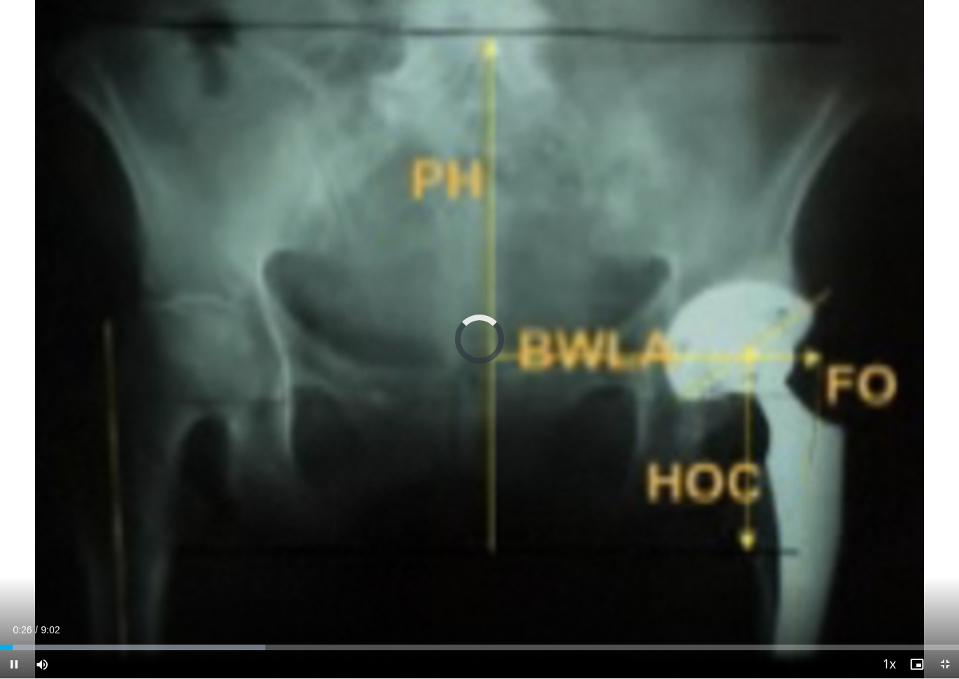
click at [46, 643] on div "Progress Bar" at bounding box center [132, 647] width 265 height 6
click at [81, 643] on div "Progress Bar" at bounding box center [159, 647] width 318 height 6
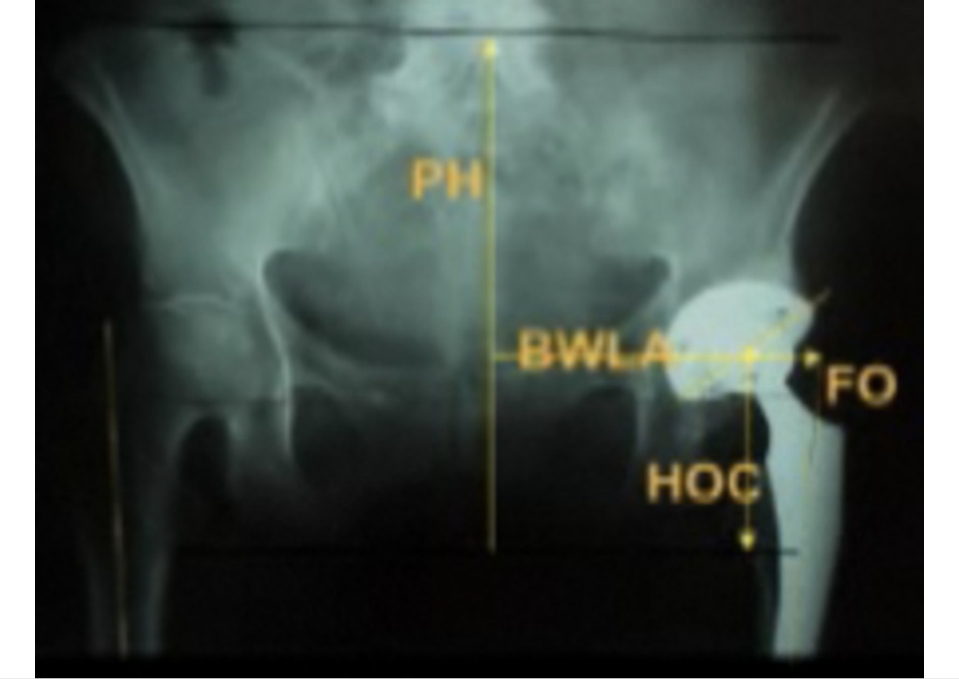
click at [258, 477] on div "10 seconds Tap to unmute" at bounding box center [479, 339] width 959 height 678
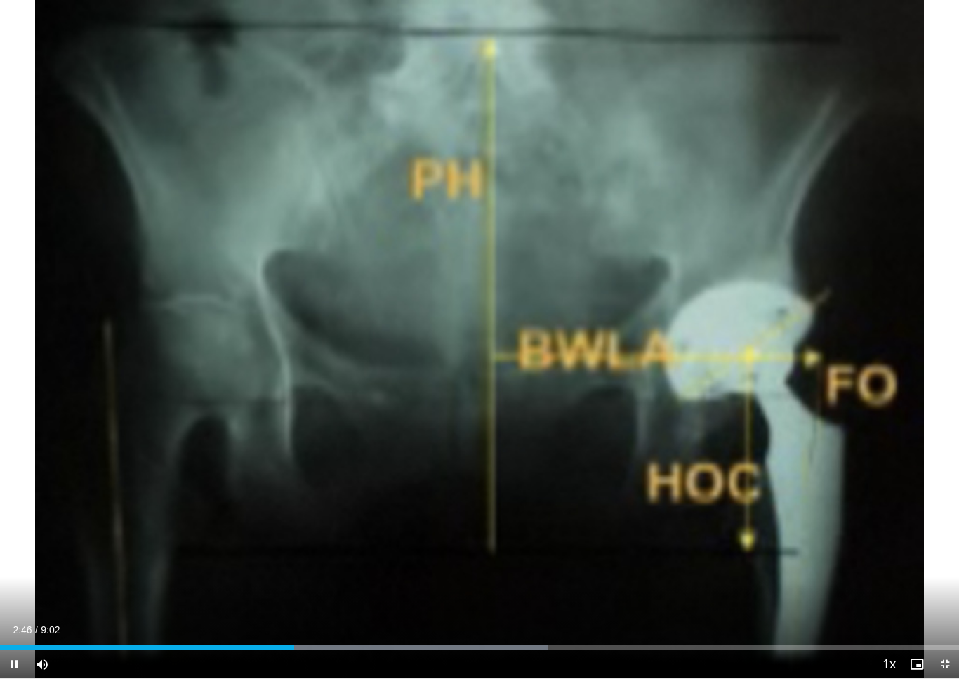
click at [493, 518] on div "10 seconds Tap to unmute" at bounding box center [479, 339] width 959 height 678
click at [818, 498] on div "10 seconds Tap to unmute" at bounding box center [479, 339] width 959 height 678
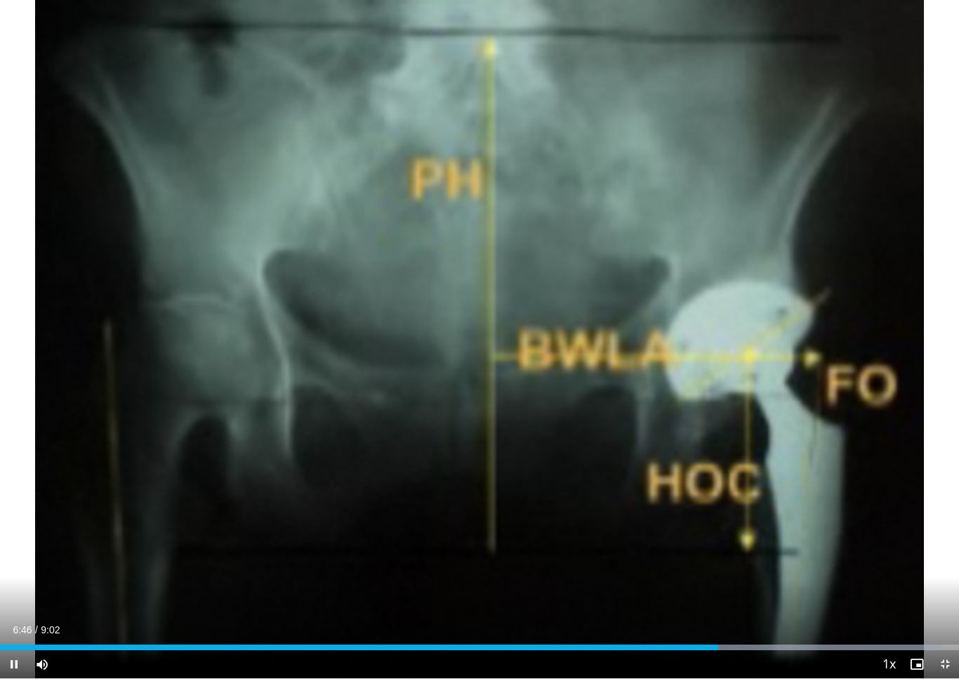
click at [811, 491] on div "10 seconds Tap to unmute" at bounding box center [479, 339] width 959 height 678
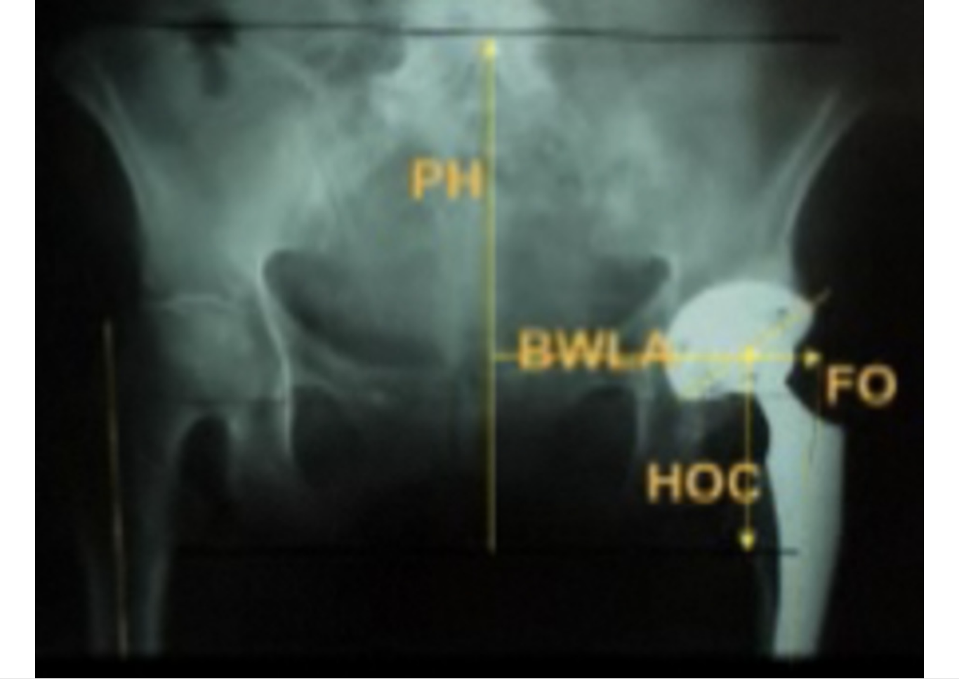
click at [559, 545] on div "10 seconds Tap to unmute" at bounding box center [479, 339] width 959 height 678
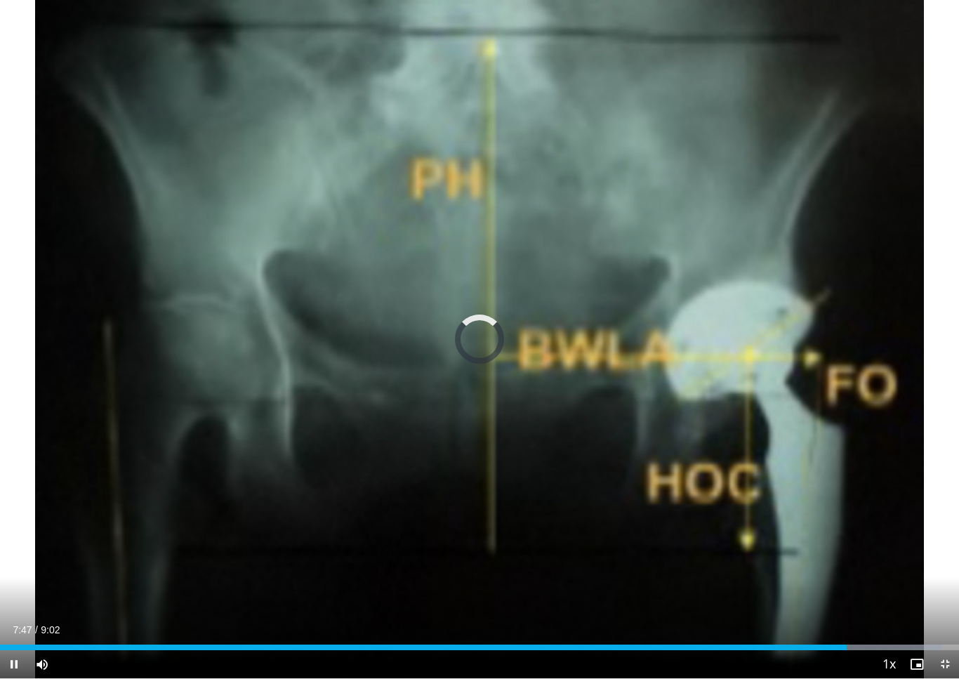
click at [825, 643] on div "Progress Bar" at bounding box center [423, 647] width 846 height 6
click at [717, 547] on div "10 seconds Tap to unmute" at bounding box center [479, 339] width 959 height 678
click at [820, 643] on div "Progress Bar" at bounding box center [712, 647] width 491 height 6
click at [852, 643] on div "Progress Bar" at bounding box center [437, 647] width 875 height 6
click at [70, 580] on div "10 seconds Tap to unmute" at bounding box center [479, 339] width 959 height 678
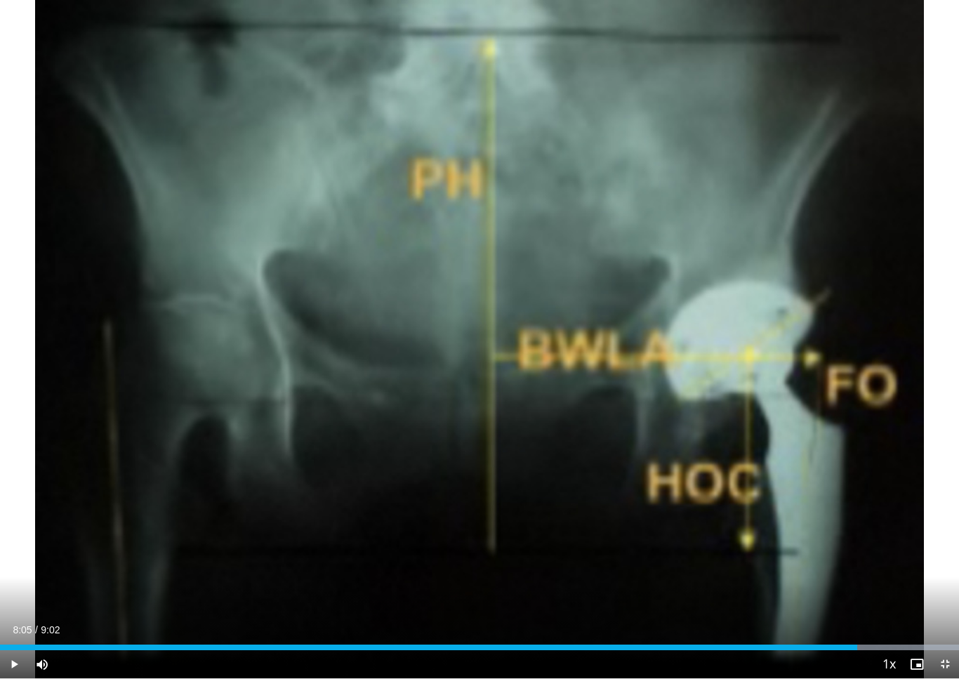
click at [651, 531] on div "10 seconds Tap to unmute" at bounding box center [479, 339] width 959 height 678
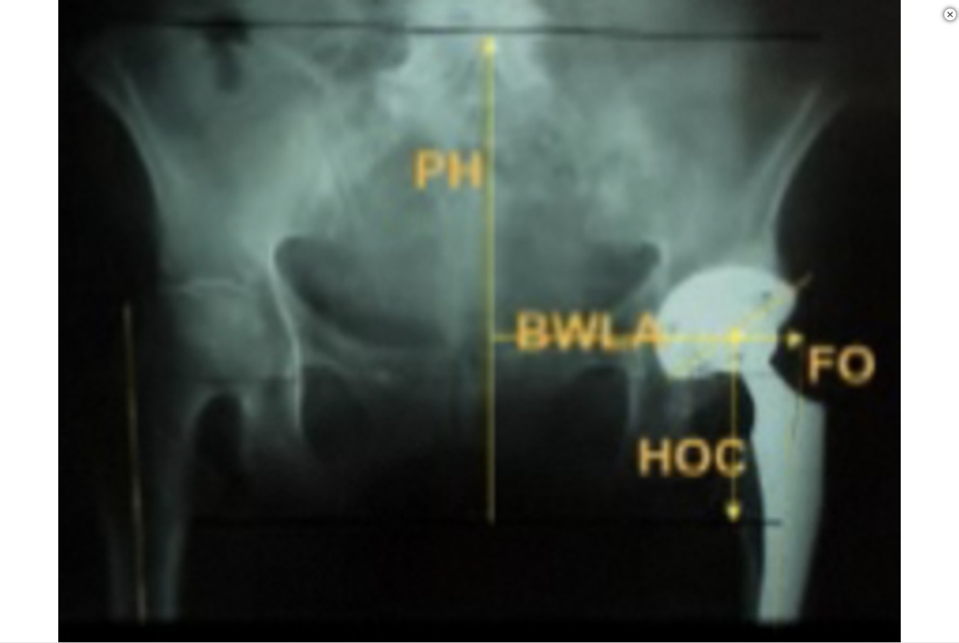
scroll to position [657, 0]
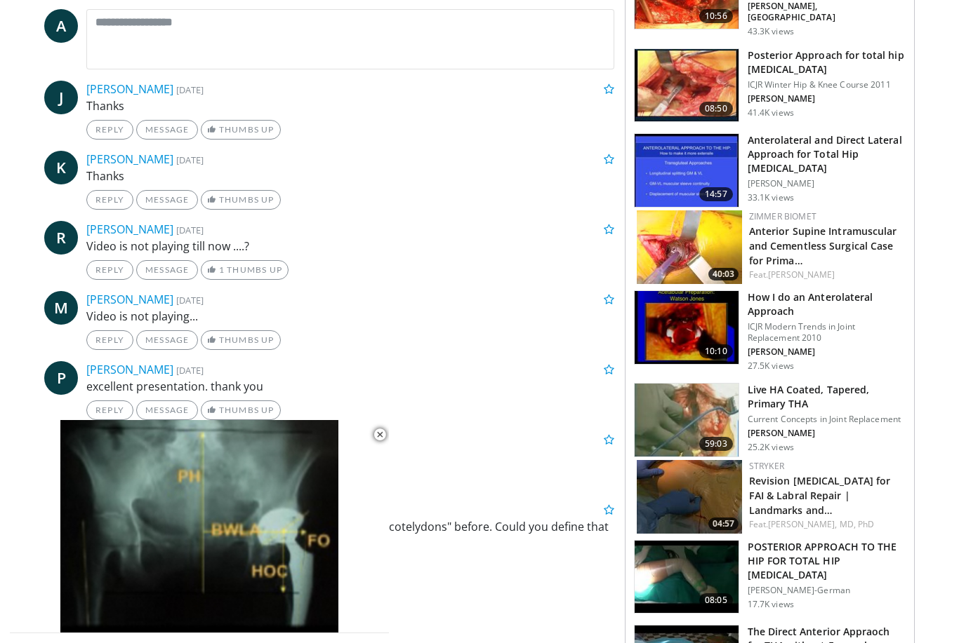
click at [698, 330] on img at bounding box center [686, 327] width 104 height 73
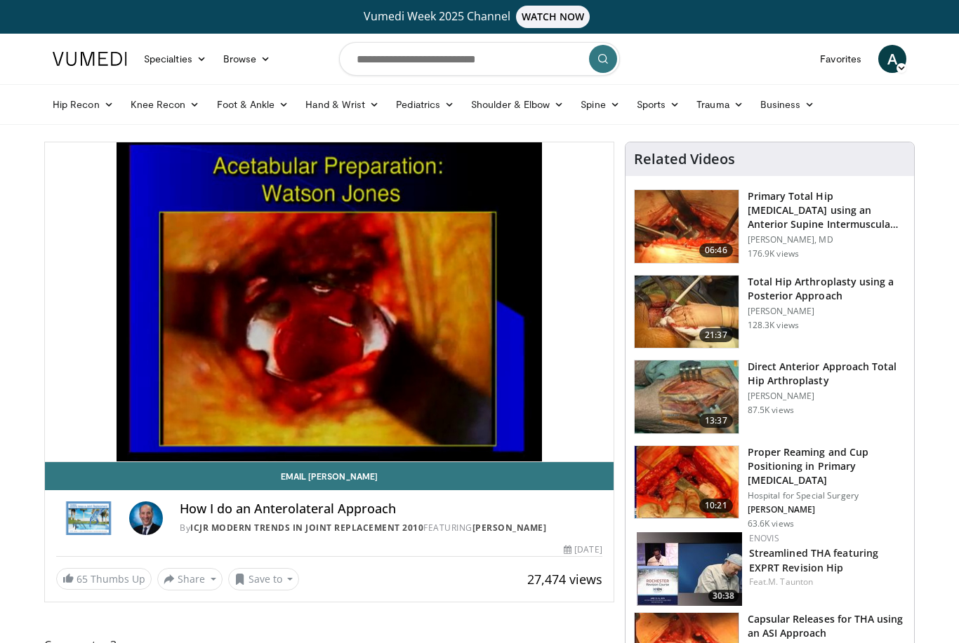
click at [270, 385] on div "10 seconds Tap to unmute" at bounding box center [329, 301] width 568 height 319
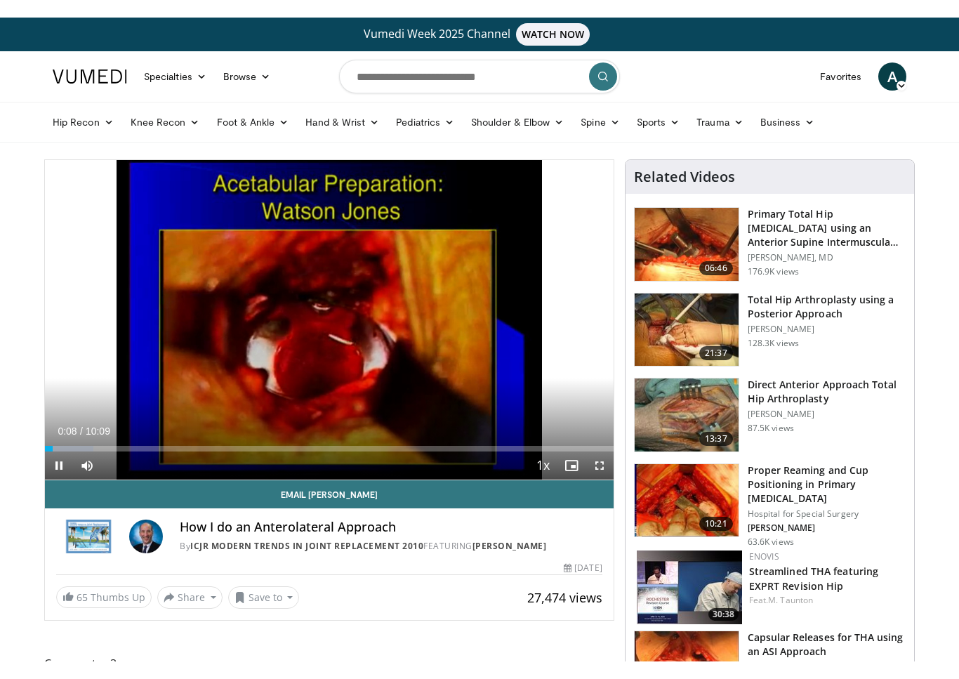
scroll to position [17, 0]
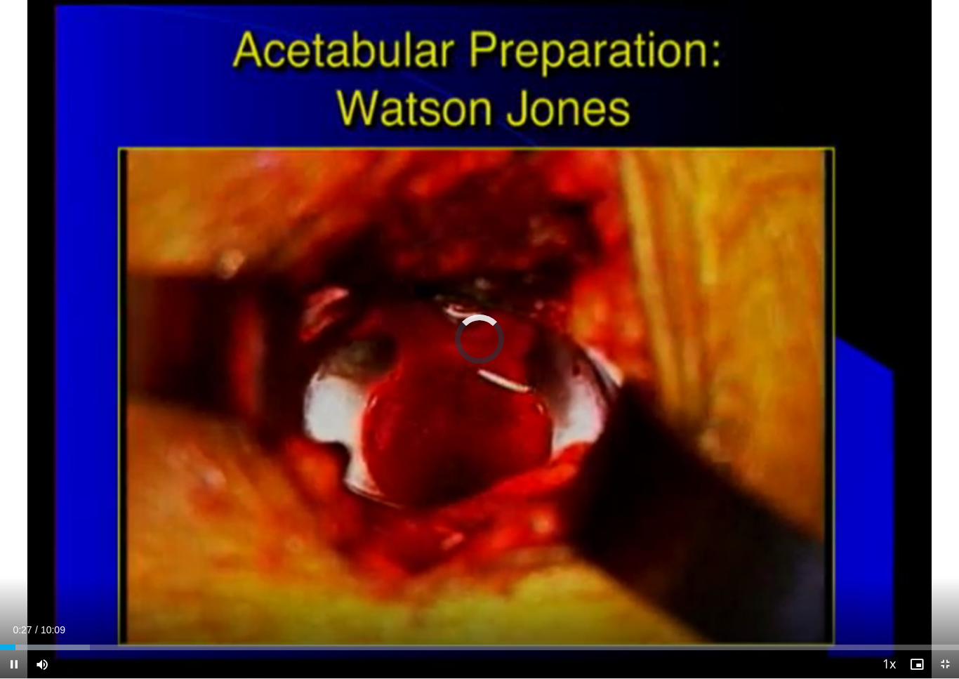
click at [46, 643] on div "Progress Bar" at bounding box center [45, 647] width 90 height 6
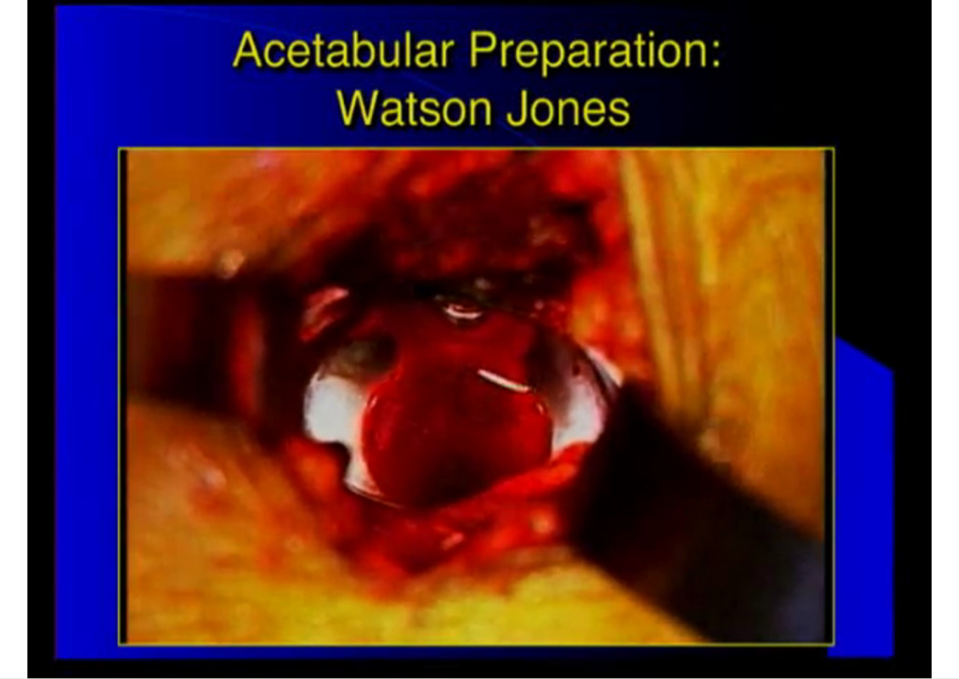
click at [128, 585] on div "10 seconds Tap to unmute" at bounding box center [479, 339] width 959 height 678
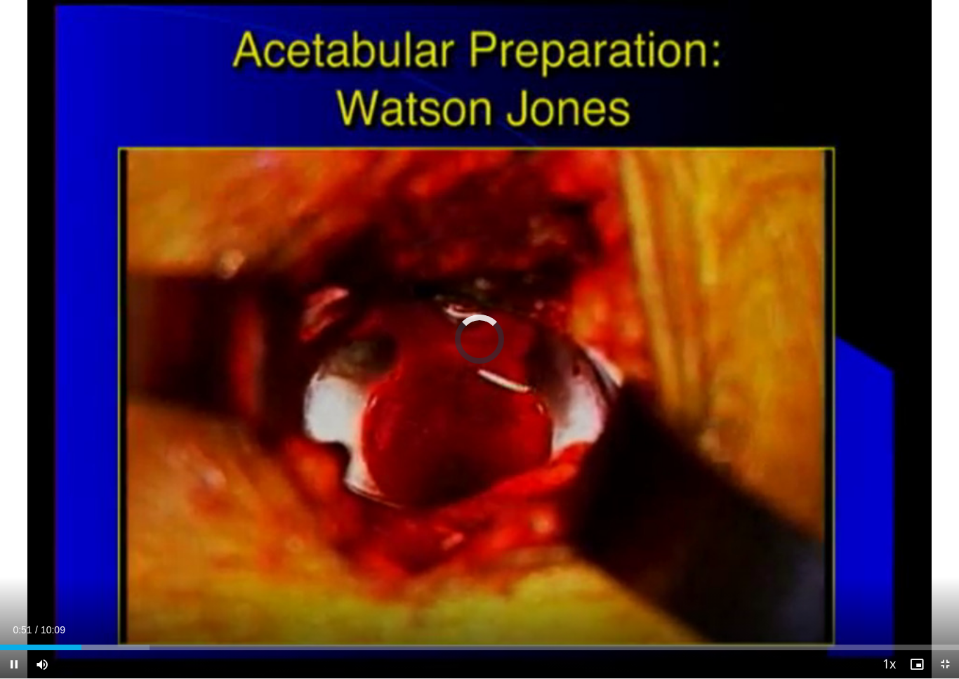
click at [82, 643] on div "Progress Bar" at bounding box center [74, 647] width 149 height 6
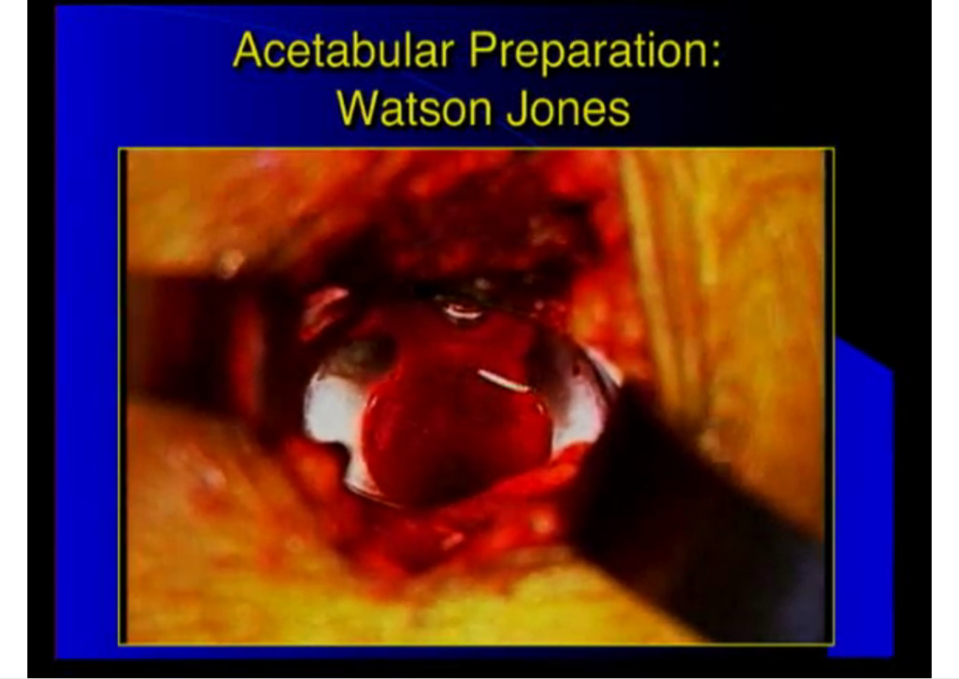
click at [161, 606] on div "10 seconds Tap to unmute" at bounding box center [479, 339] width 959 height 678
click at [206, 598] on div "10 seconds Tap to unmute" at bounding box center [479, 339] width 959 height 678
click at [276, 571] on div "10 seconds Tap to unmute" at bounding box center [479, 339] width 959 height 678
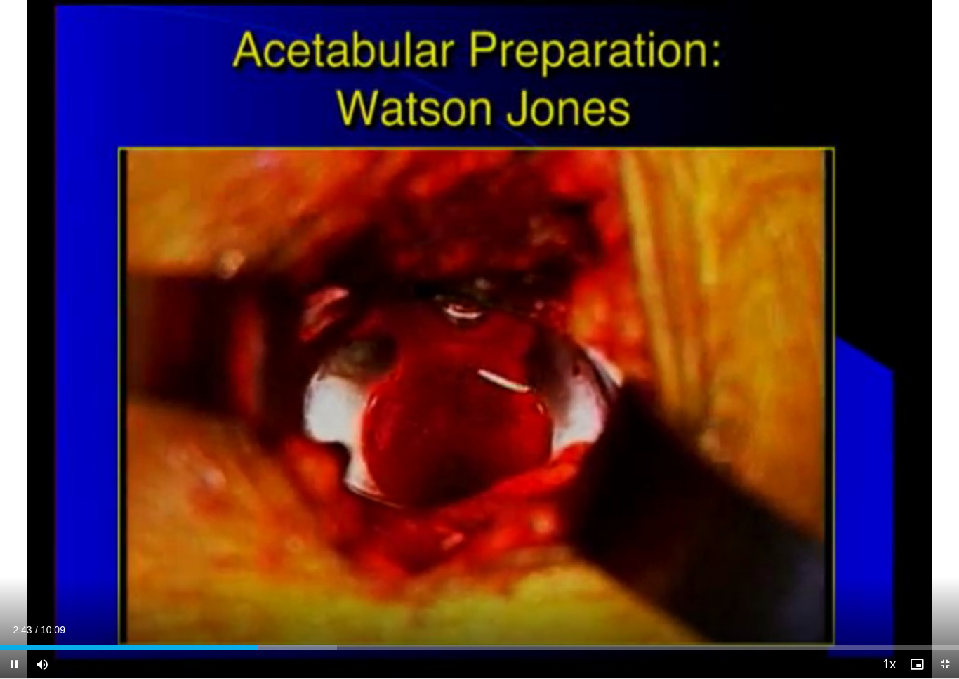
click at [474, 533] on div "10 seconds Tap to unmute" at bounding box center [479, 339] width 959 height 678
click at [491, 567] on div "10 seconds Tap to unmute" at bounding box center [479, 339] width 959 height 678
click at [373, 643] on div "Loaded : 35.13%" at bounding box center [479, 647] width 959 height 6
click at [414, 643] on div "Loaded : 36.06%" at bounding box center [479, 647] width 959 height 6
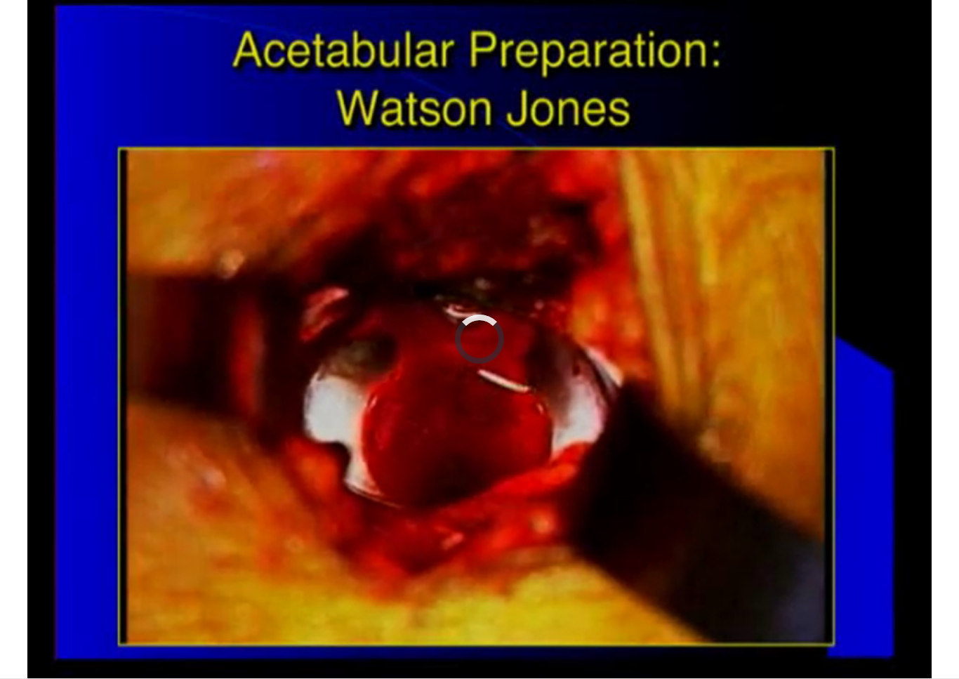
click at [531, 550] on div "10 seconds Tap to unmute" at bounding box center [479, 339] width 959 height 678
click at [560, 562] on div "10 seconds Tap to unmute" at bounding box center [479, 339] width 959 height 678
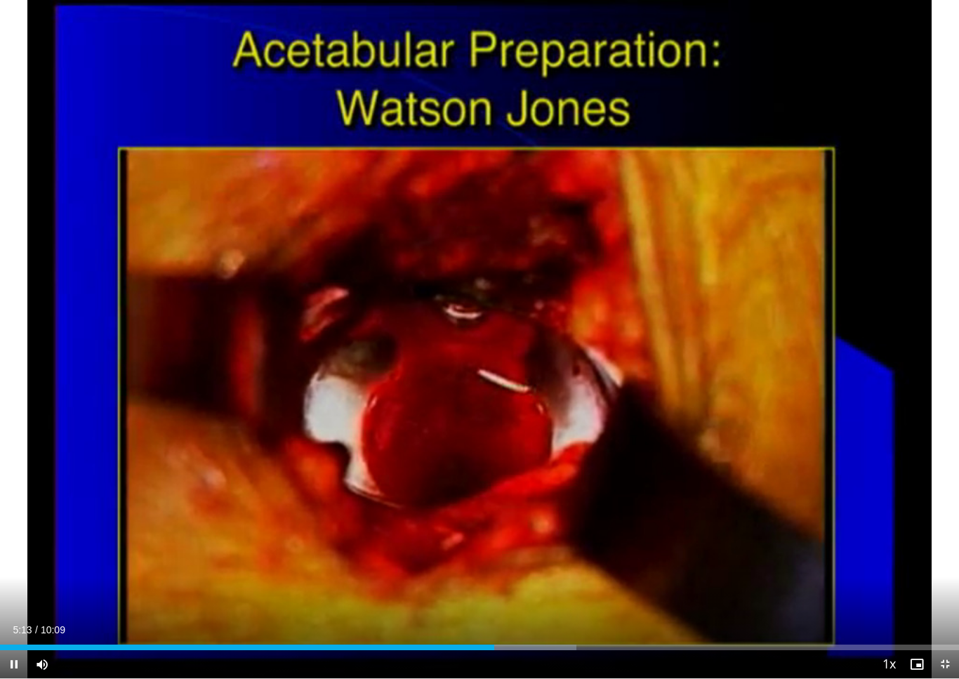
click at [524, 643] on div "Progress Bar" at bounding box center [509, 647] width 132 height 6
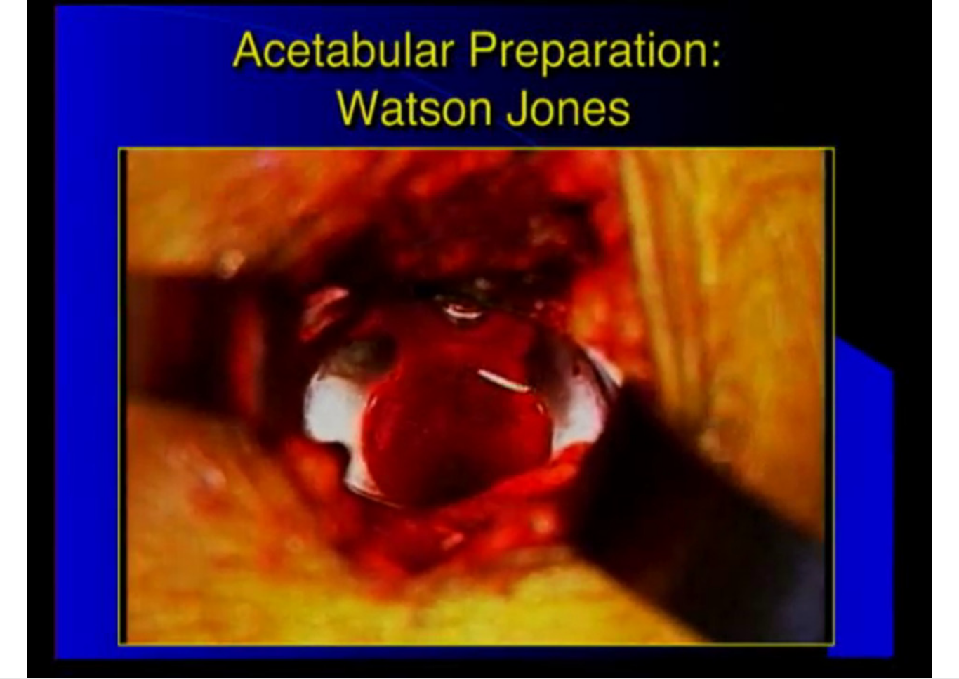
click at [603, 555] on div "10 seconds Tap to unmute" at bounding box center [479, 339] width 959 height 678
click at [572, 643] on div "Current Time 5:34 / Duration 10:09 Pause Skip Backward Skip Forward Mute Loaded…" at bounding box center [479, 692] width 959 height 28
click at [629, 598] on div "10 seconds Tap to unmute" at bounding box center [479, 339] width 959 height 678
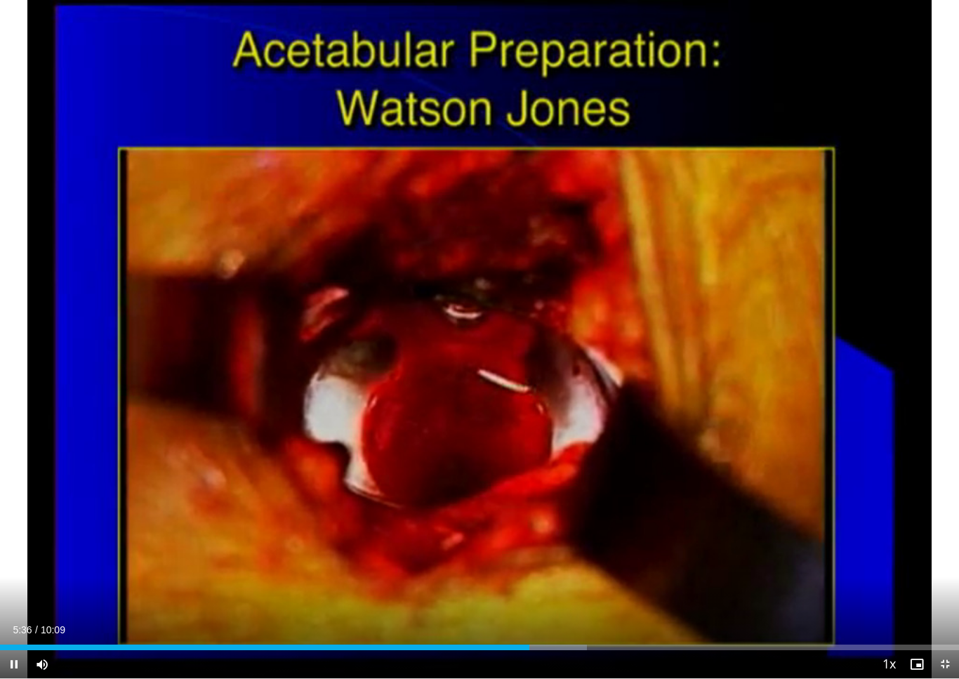
click at [584, 643] on div "Current Time 5:36 / Duration 10:09 Pause Skip Backward Skip Forward Mute Loaded…" at bounding box center [479, 664] width 959 height 28
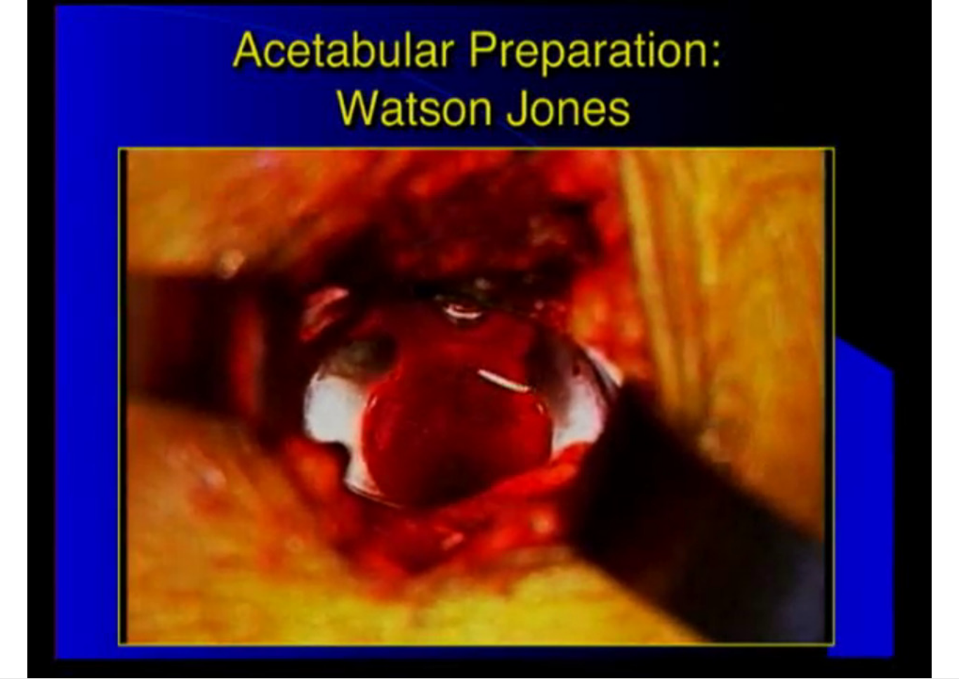
click at [586, 643] on div "Current Time 5:36 / Duration 10:09 Pause Skip Backward Skip Forward Mute Loaded…" at bounding box center [479, 692] width 959 height 28
click at [584, 643] on div "Current Time 5:37 / Duration 10:09 Pause Skip Backward Skip Forward Mute Loaded…" at bounding box center [479, 692] width 959 height 28
click at [593, 643] on div "Loaded : 62.58%" at bounding box center [479, 671] width 959 height 13
click at [595, 643] on div "Progress Bar" at bounding box center [549, 675] width 126 height 6
click at [635, 584] on div "10 seconds Tap to unmute" at bounding box center [479, 339] width 959 height 678
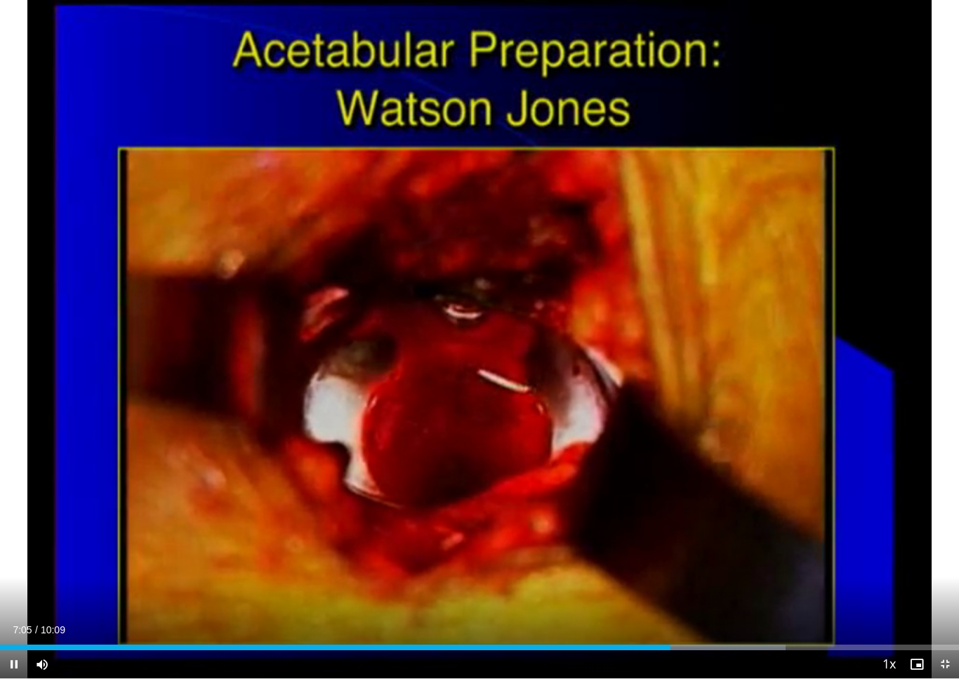
click at [793, 643] on div "Loaded : 81.93%" at bounding box center [479, 647] width 959 height 6
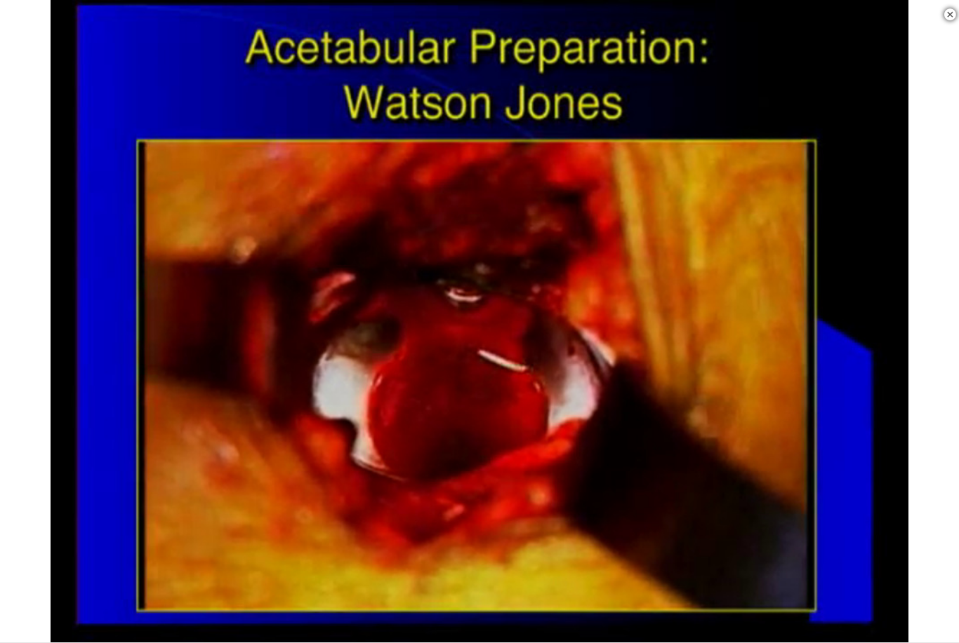
scroll to position [542, 0]
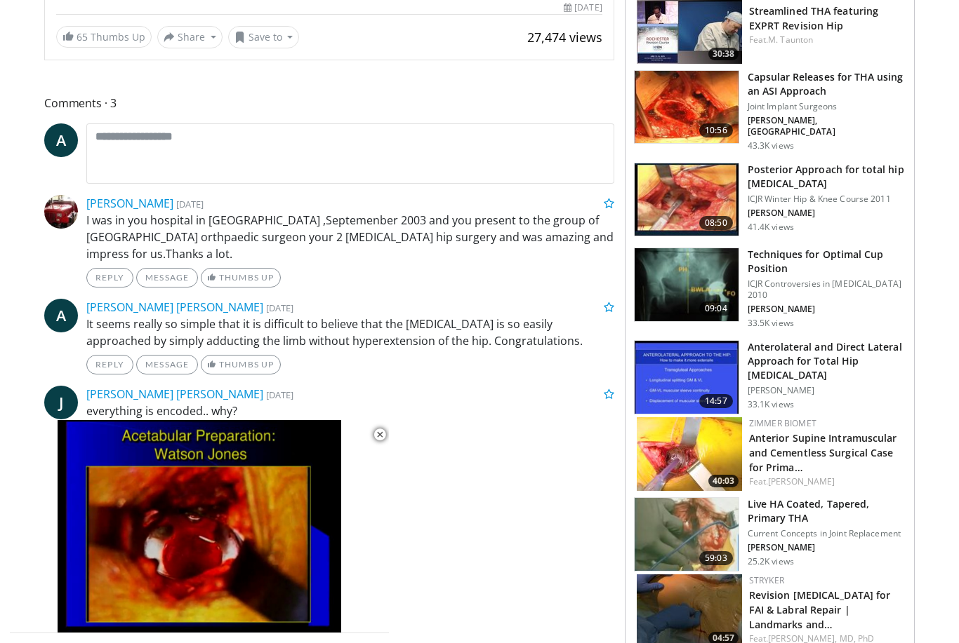
click at [702, 276] on img at bounding box center [686, 284] width 104 height 73
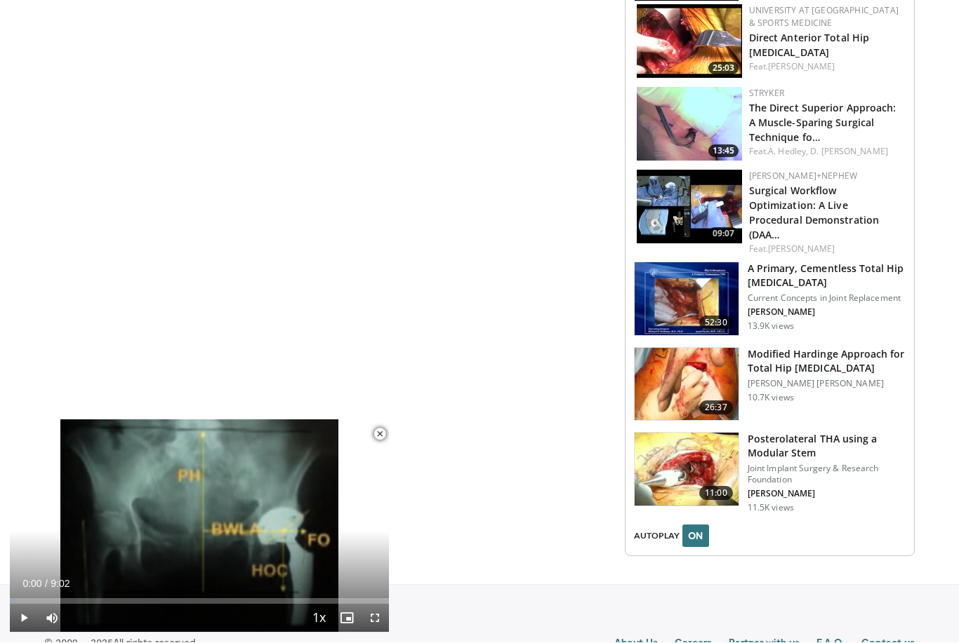
scroll to position [1361, 0]
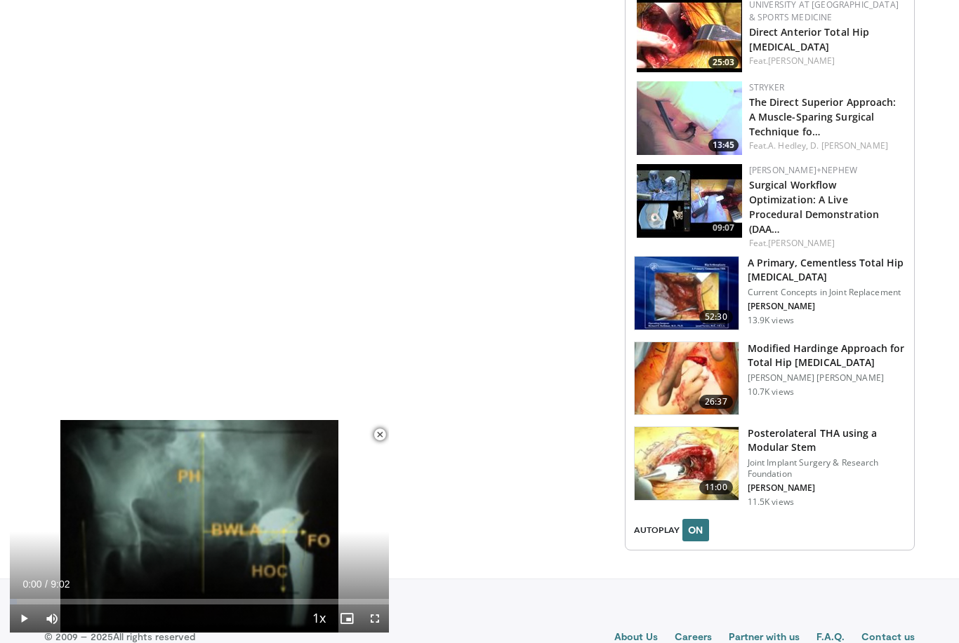
click at [824, 342] on h3 "Modified Hardinge Approach for Total Hip [MEDICAL_DATA]" at bounding box center [826, 356] width 158 height 28
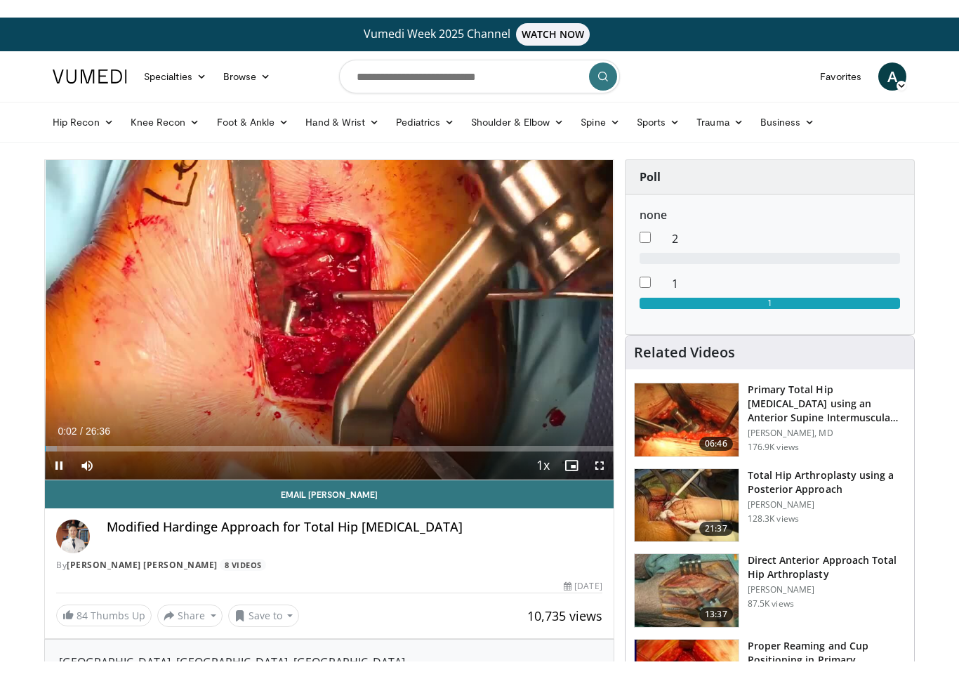
scroll to position [17, 0]
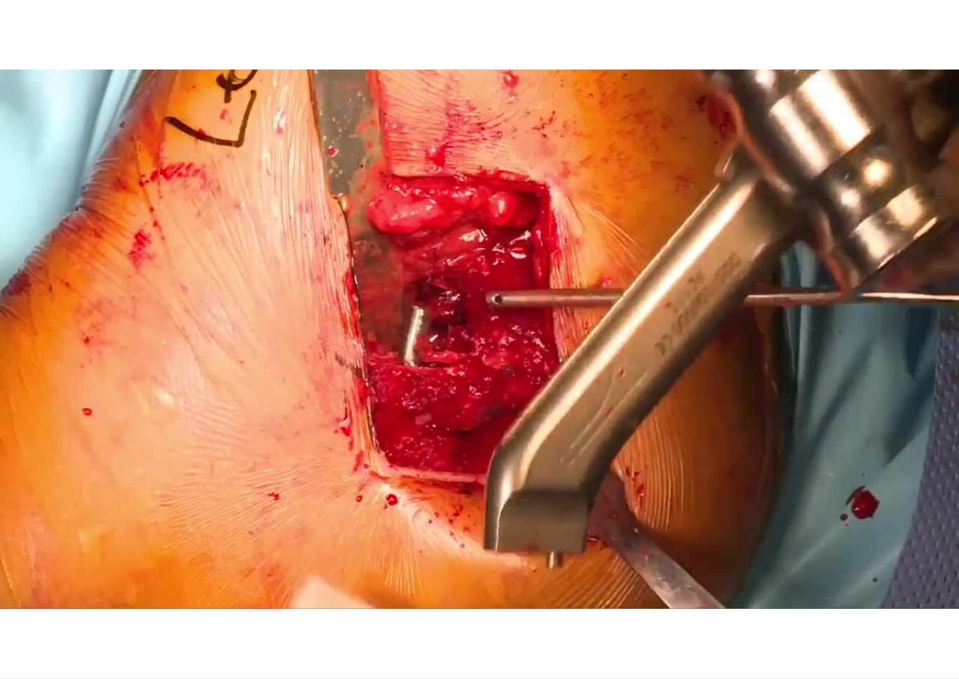
click at [307, 529] on div "10 seconds Tap to unmute" at bounding box center [479, 339] width 959 height 678
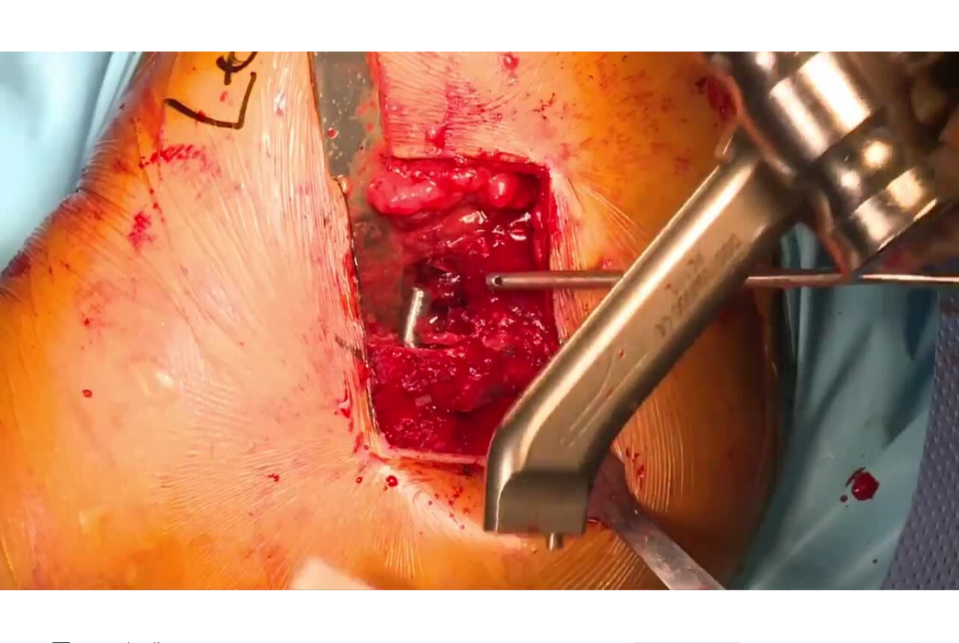
scroll to position [0, 0]
